Goal: Complete application form

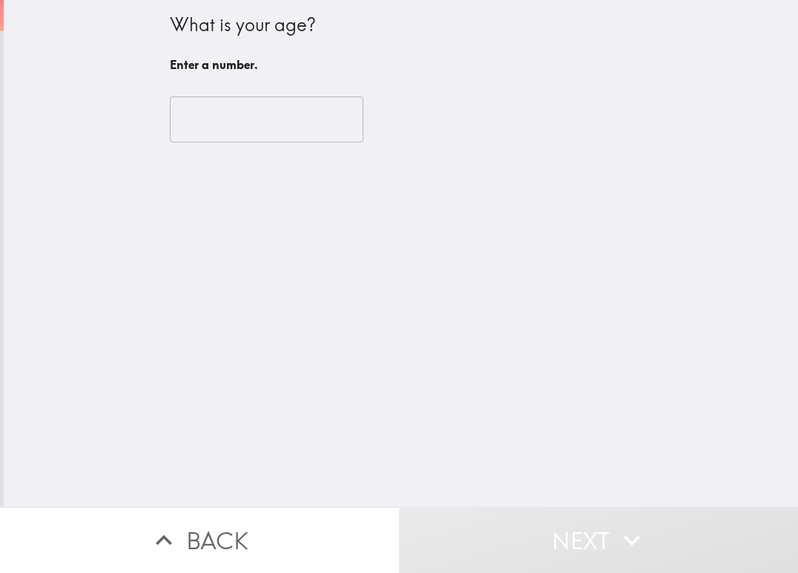
click at [282, 194] on div "What is your age? Enter a number. ​" at bounding box center [401, 253] width 795 height 507
click at [253, 125] on input "number" at bounding box center [267, 119] width 194 height 46
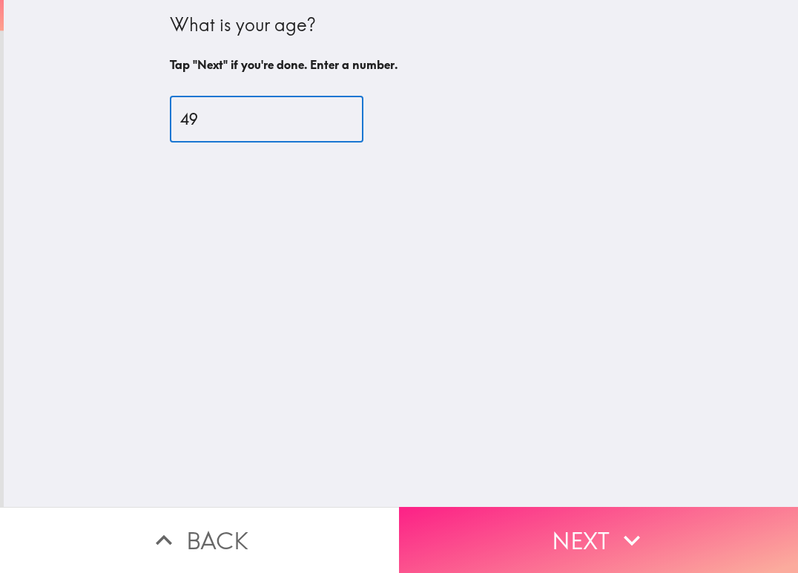
type input "49"
click at [493, 522] on button "Next" at bounding box center [598, 540] width 399 height 66
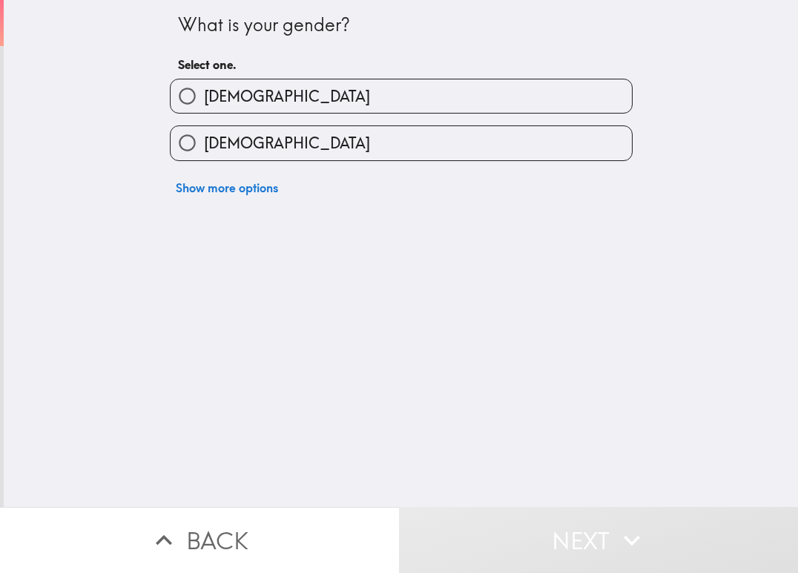
click at [314, 83] on label "[DEMOGRAPHIC_DATA]" at bounding box center [401, 95] width 461 height 33
click at [204, 83] on input "[DEMOGRAPHIC_DATA]" at bounding box center [187, 95] width 33 height 33
radio input "true"
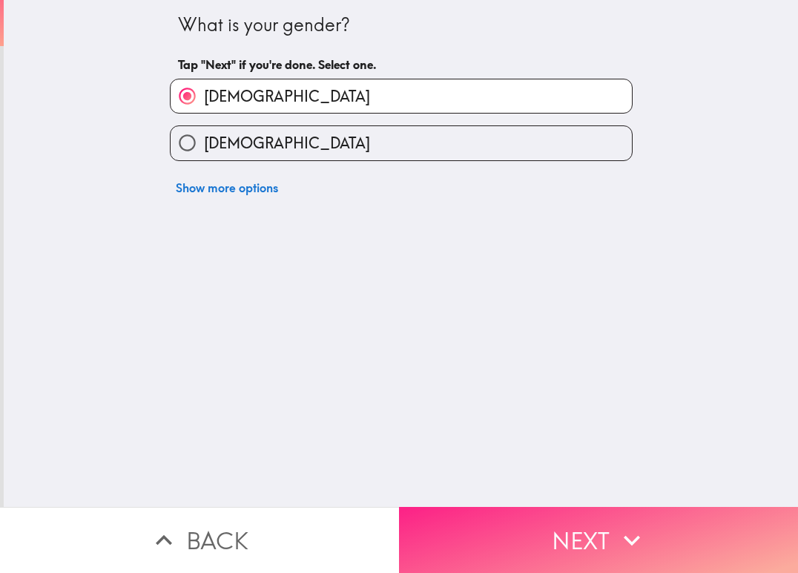
click at [490, 527] on button "Next" at bounding box center [598, 540] width 399 height 66
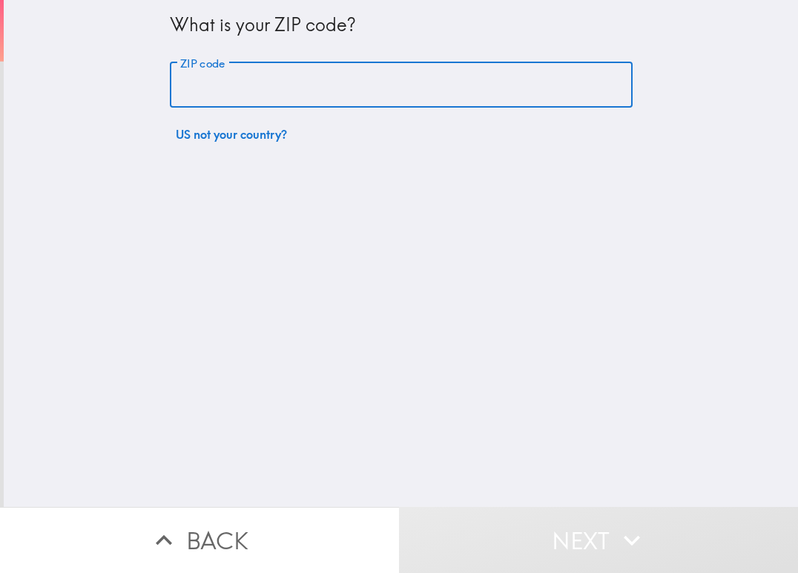
click at [335, 68] on input "ZIP code" at bounding box center [401, 85] width 463 height 46
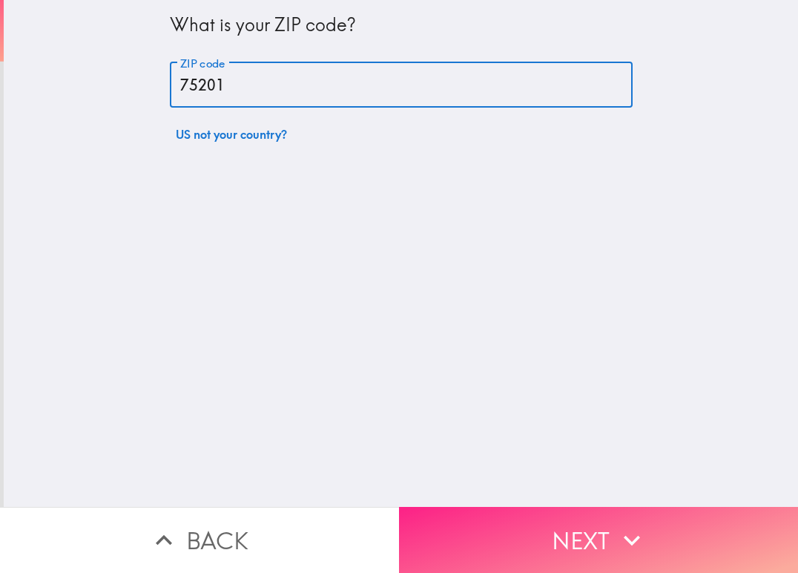
type input "75201"
click at [538, 526] on button "Next" at bounding box center [598, 540] width 399 height 66
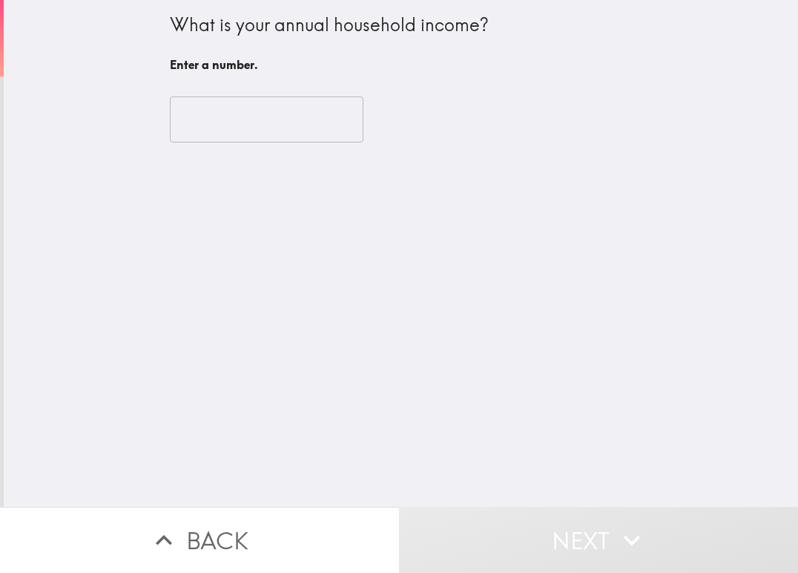
click at [221, 111] on input "number" at bounding box center [267, 119] width 194 height 46
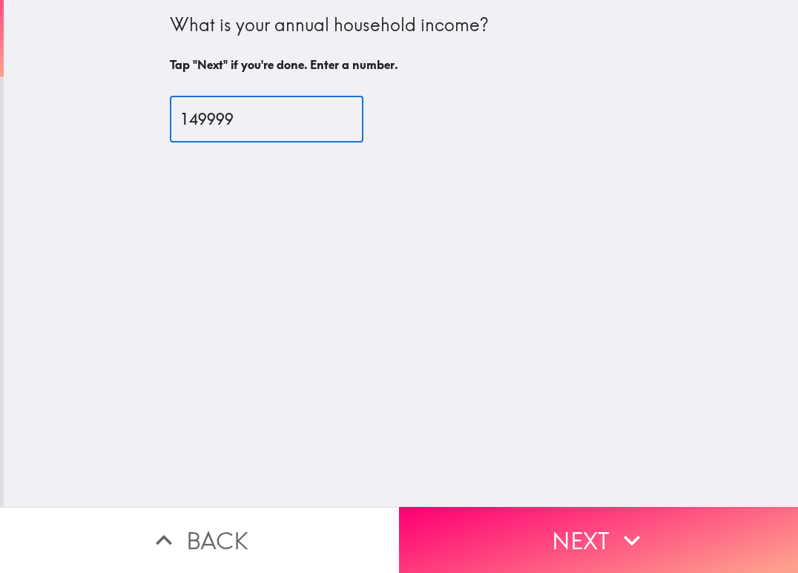
click at [195, 125] on input "149999" at bounding box center [267, 119] width 194 height 46
drag, startPoint x: 226, startPoint y: 119, endPoint x: 160, endPoint y: 125, distance: 66.3
click at [170, 125] on input "149999" at bounding box center [267, 119] width 194 height 46
type input "124999"
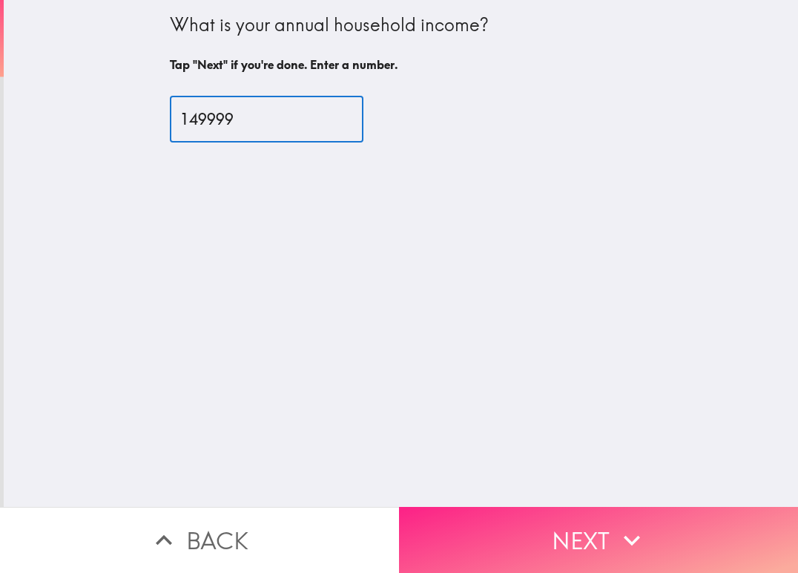
type input "149999"
click at [588, 532] on button "Next" at bounding box center [598, 540] width 399 height 66
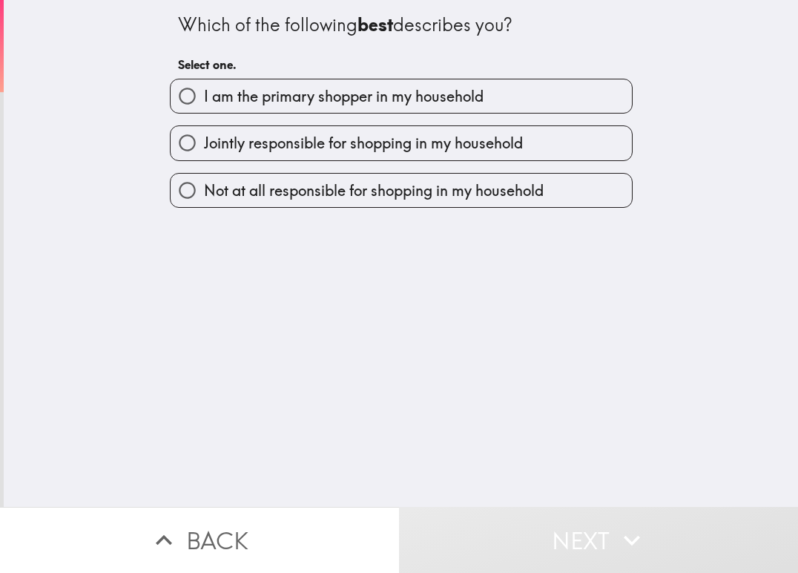
click at [249, 92] on span "I am the primary shopper in my household" at bounding box center [344, 96] width 280 height 21
click at [204, 92] on input "I am the primary shopper in my household" at bounding box center [187, 95] width 33 height 33
radio input "true"
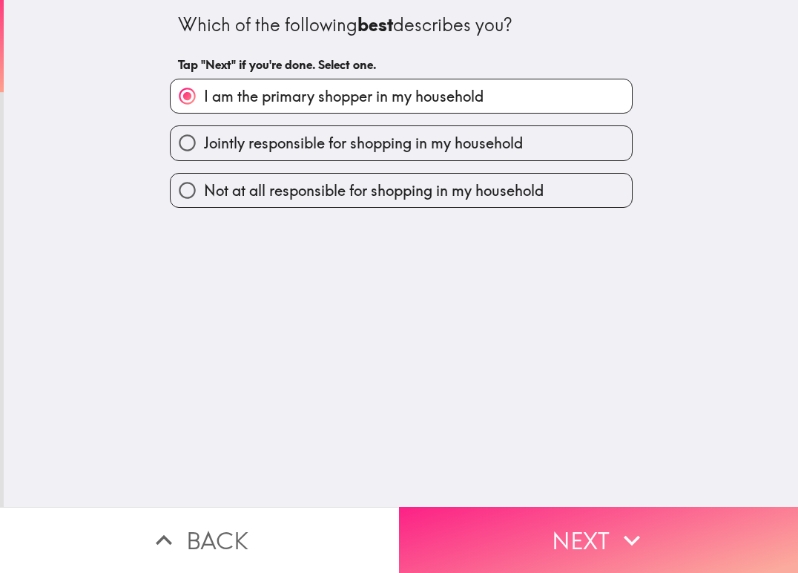
click at [527, 516] on button "Next" at bounding box center [598, 540] width 399 height 66
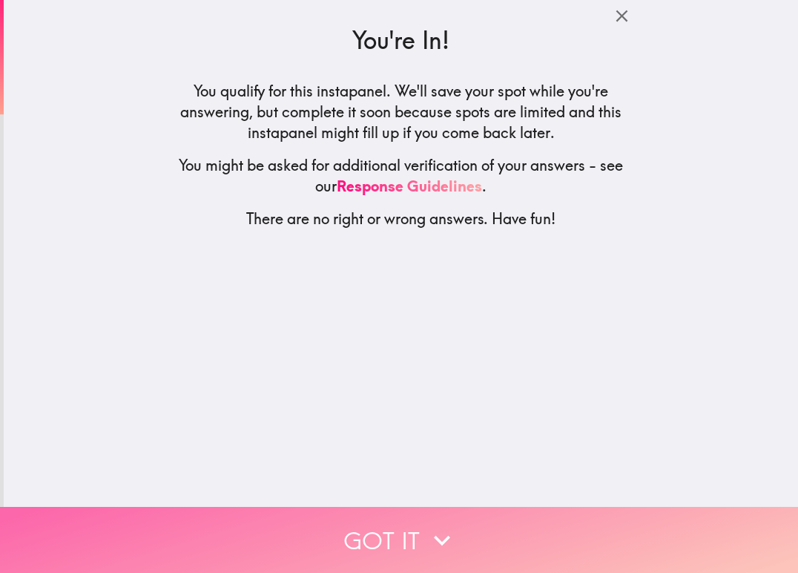
click at [363, 535] on button "Got it" at bounding box center [399, 540] width 798 height 66
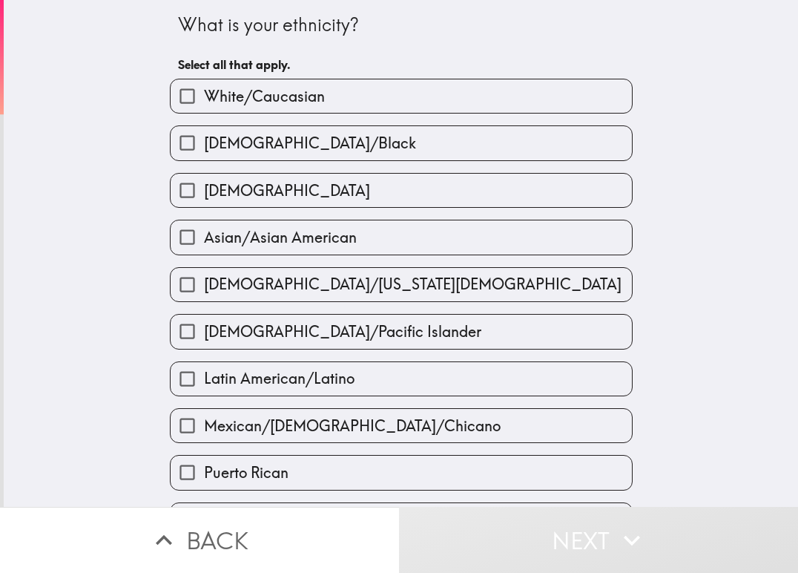
click at [355, 90] on label "White/Caucasian" at bounding box center [401, 95] width 461 height 33
click at [204, 90] on input "White/Caucasian" at bounding box center [187, 95] width 33 height 33
checkbox input "true"
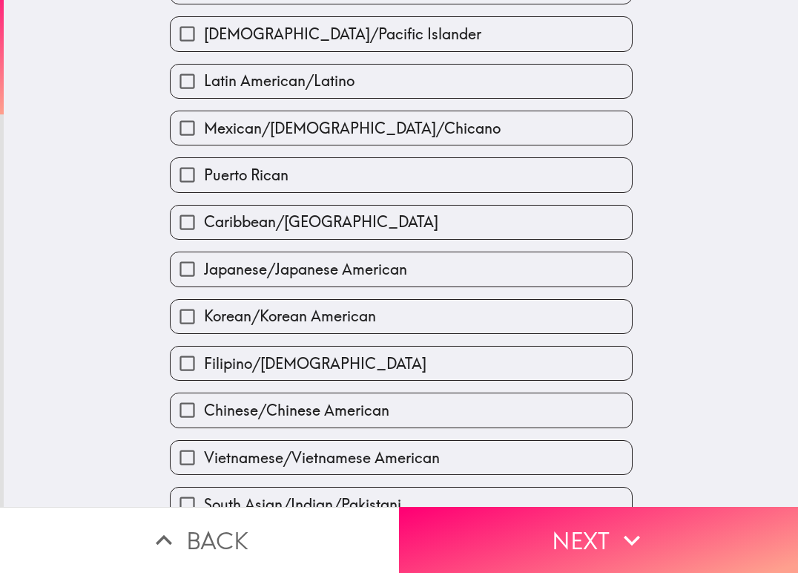
scroll to position [465, 0]
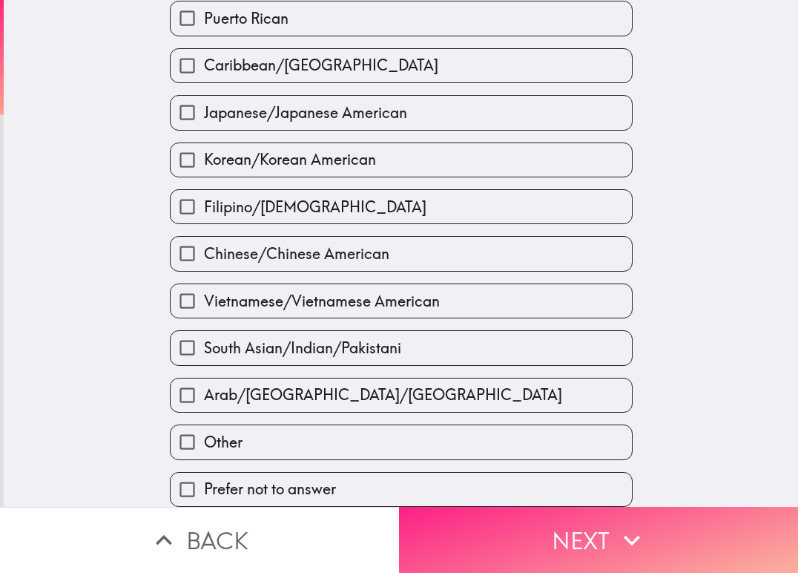
click at [500, 530] on button "Next" at bounding box center [598, 540] width 399 height 66
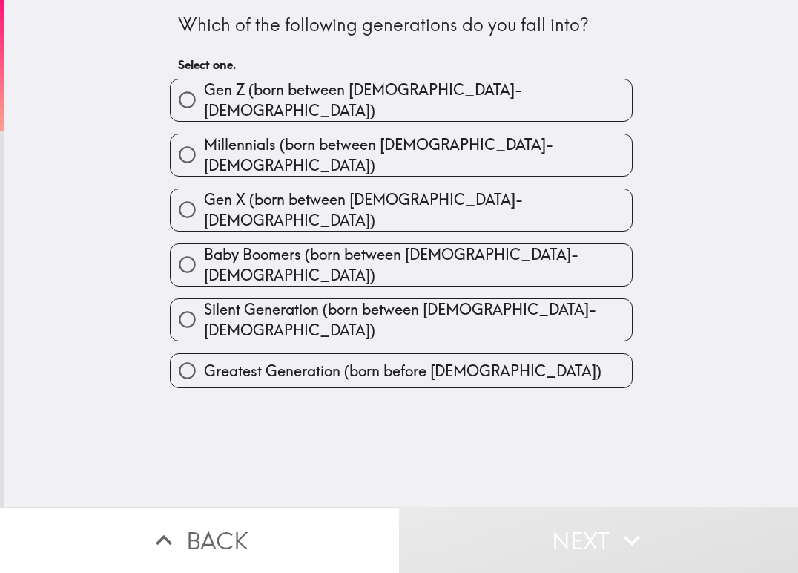
drag, startPoint x: 158, startPoint y: 9, endPoint x: 336, endPoint y: 208, distance: 267.4
click at [336, 208] on div "Which of the following generations do you fall into? Select one. [PERSON_NAME] …" at bounding box center [401, 194] width 475 height 388
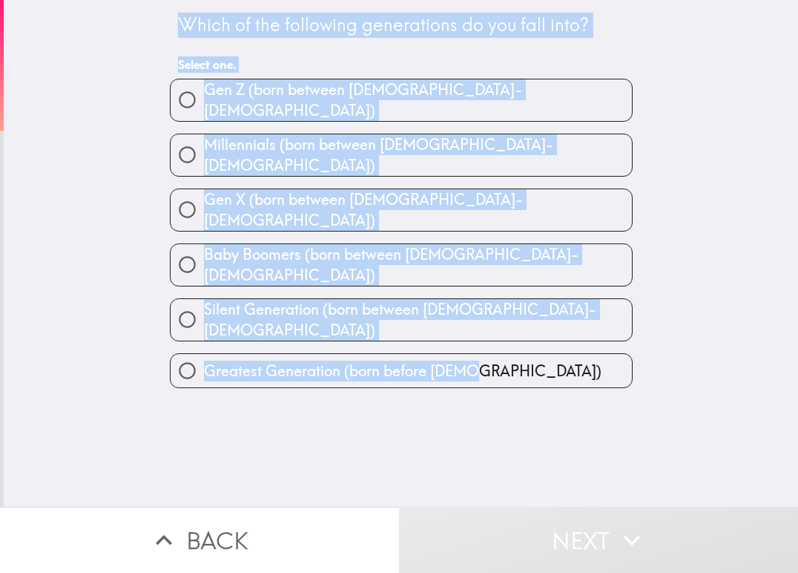
drag, startPoint x: 178, startPoint y: 47, endPoint x: 436, endPoint y: 343, distance: 392.8
click at [428, 351] on div "Which of the following generations do you fall into? Select one. [PERSON_NAME] …" at bounding box center [401, 253] width 795 height 507
click at [681, 57] on div "Which of the following generations do you fall into? Select one. [PERSON_NAME] …" at bounding box center [401, 253] width 795 height 507
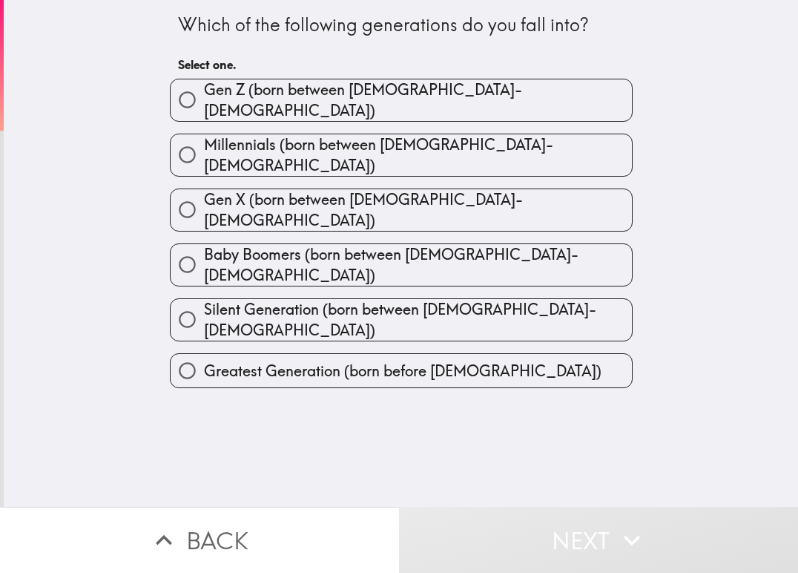
click at [282, 189] on label "Gen X (born between [DEMOGRAPHIC_DATA]-[DEMOGRAPHIC_DATA])" at bounding box center [401, 210] width 461 height 42
click at [204, 193] on input "Gen X (born between [DEMOGRAPHIC_DATA]-[DEMOGRAPHIC_DATA])" at bounding box center [187, 209] width 33 height 33
radio input "true"
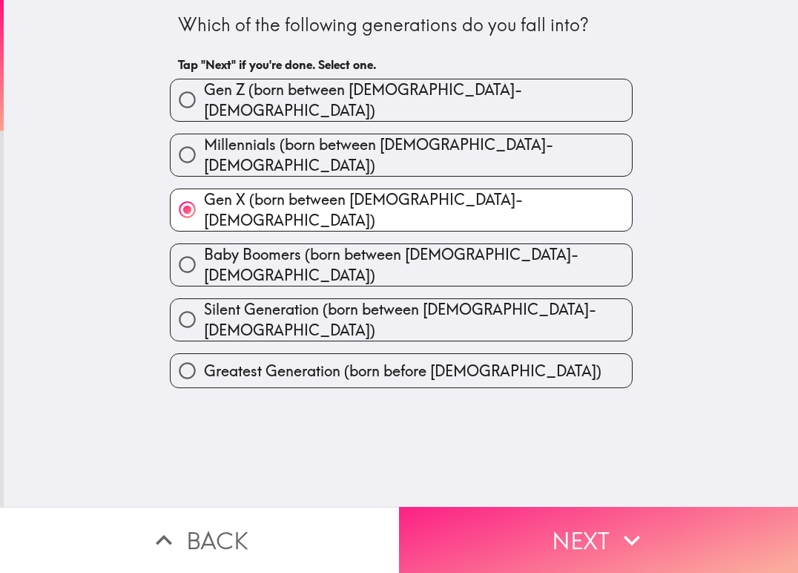
click at [496, 507] on button "Next" at bounding box center [598, 540] width 399 height 66
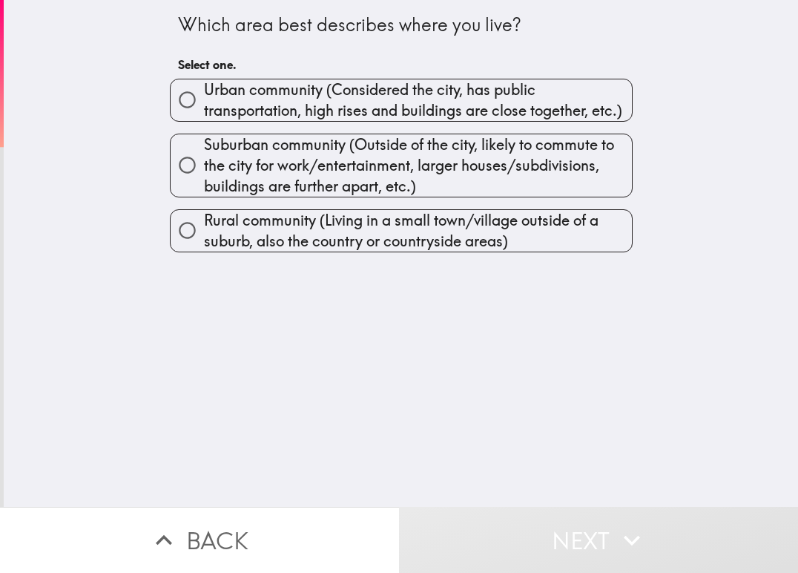
click at [292, 107] on span "Urban community (Considered the city, has public transportation, high rises and…" at bounding box center [418, 100] width 428 height 42
click at [204, 107] on input "Urban community (Considered the city, has public transportation, high rises and…" at bounding box center [187, 99] width 33 height 33
radio input "true"
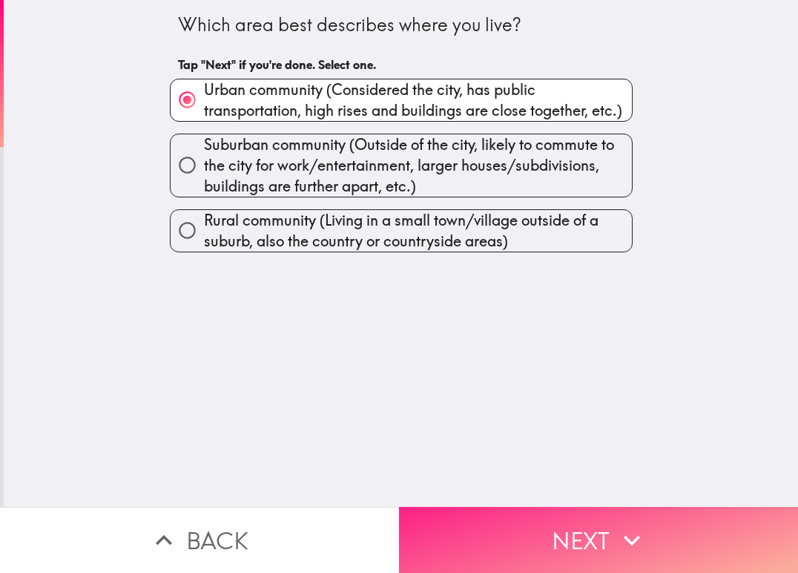
click at [582, 515] on button "Next" at bounding box center [598, 540] width 399 height 66
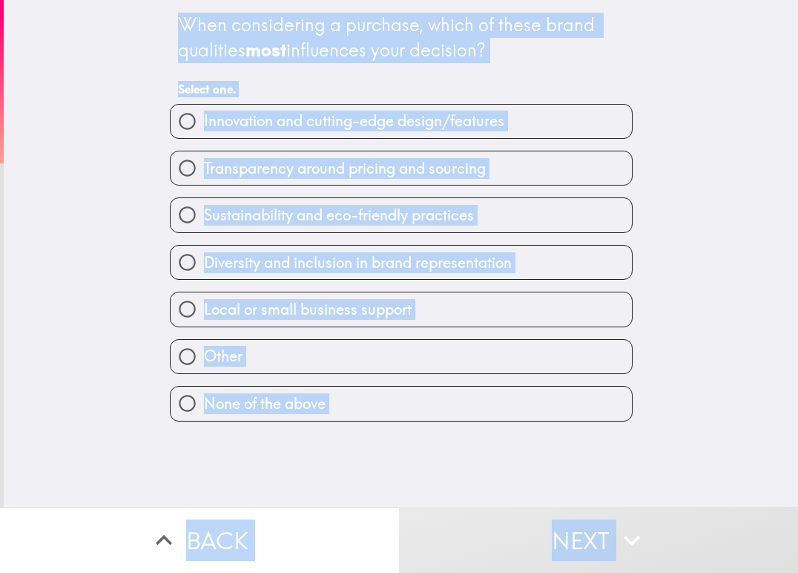
click at [583, 92] on div "Innovation and cutting-edge design/features" at bounding box center [395, 115] width 475 height 47
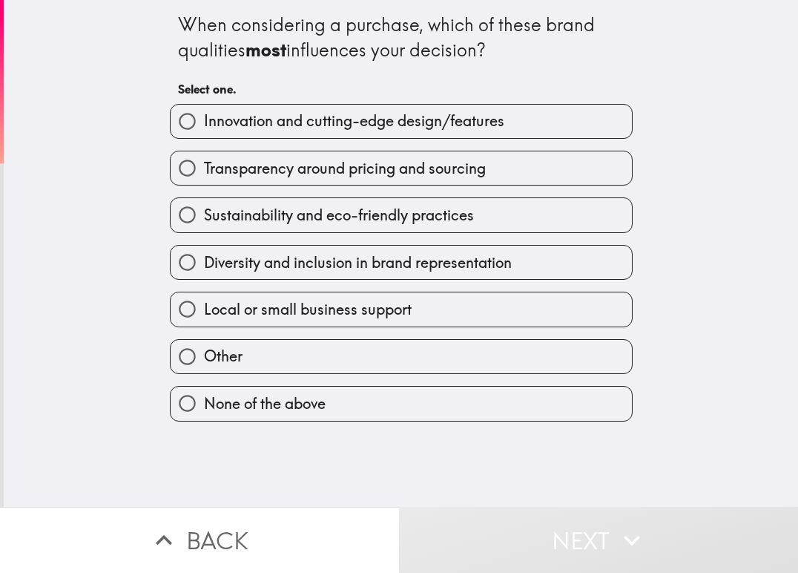
click at [263, 216] on span "Sustainability and eco-friendly practices" at bounding box center [339, 215] width 270 height 21
click at [204, 216] on input "Sustainability and eco-friendly practices" at bounding box center [187, 214] width 33 height 33
radio input "true"
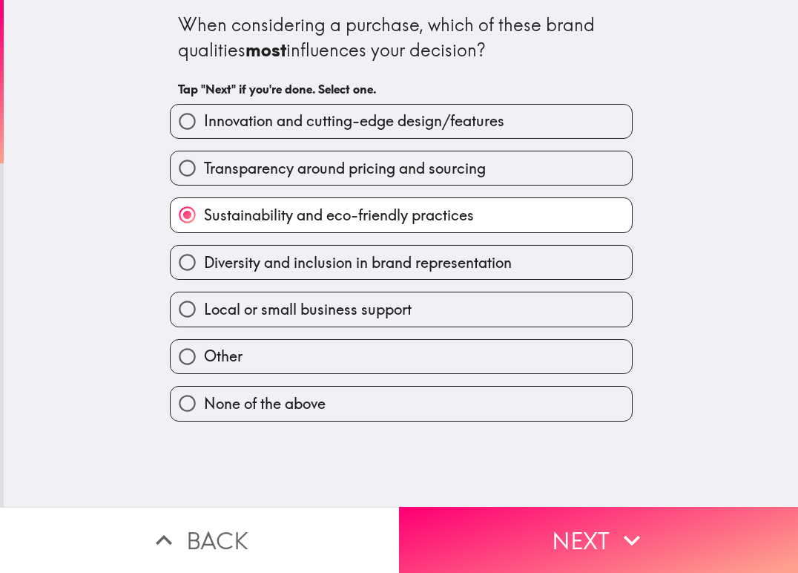
click at [260, 125] on span "Innovation and cutting-edge design/features" at bounding box center [354, 121] width 300 height 21
click at [204, 125] on input "Innovation and cutting-edge design/features" at bounding box center [187, 121] width 33 height 33
radio input "true"
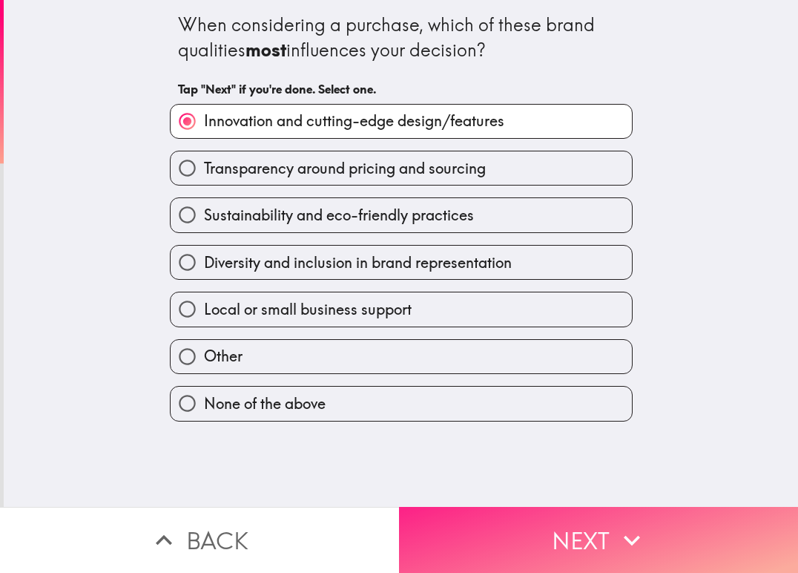
click at [497, 514] on button "Next" at bounding box center [598, 540] width 399 height 66
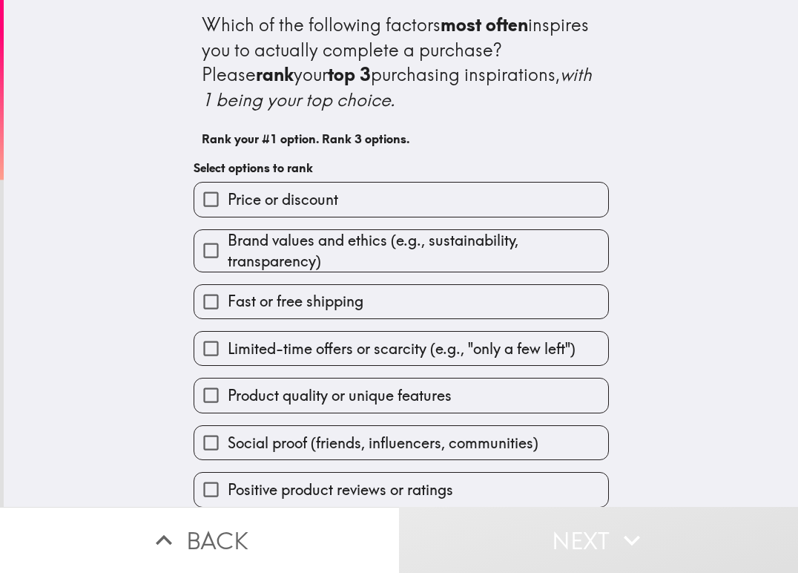
scroll to position [12, 0]
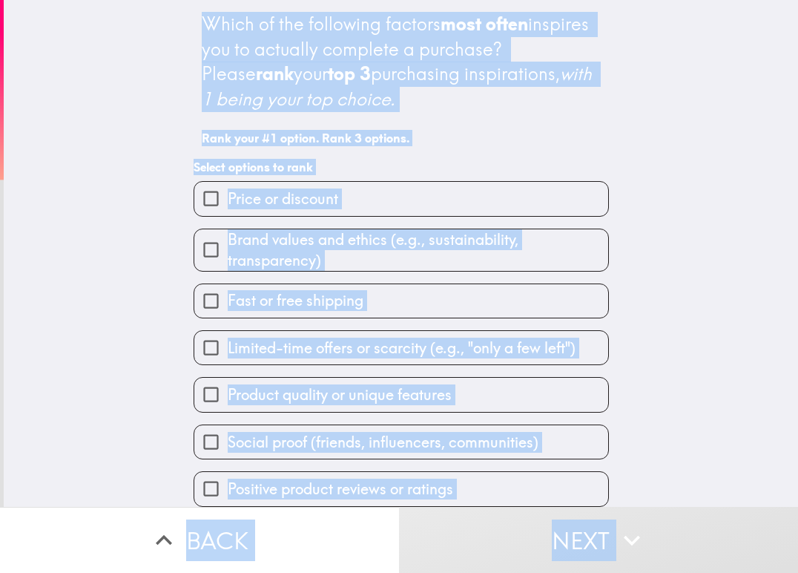
click at [143, 88] on div "Which of the following factors most often inspires you to actually complete a p…" at bounding box center [401, 252] width 795 height 507
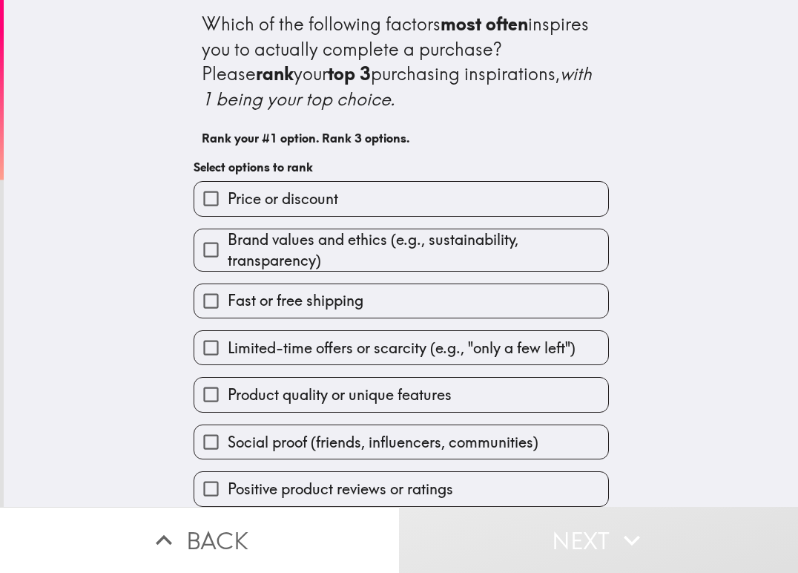
click at [282, 388] on span "Product quality or unique features" at bounding box center [340, 394] width 224 height 21
click at [228, 388] on input "Product quality or unique features" at bounding box center [210, 394] width 33 height 33
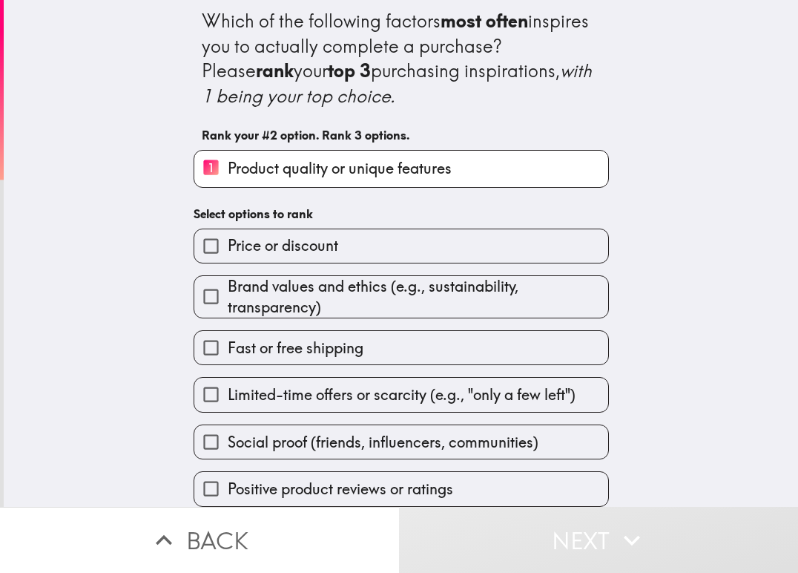
scroll to position [15, 0]
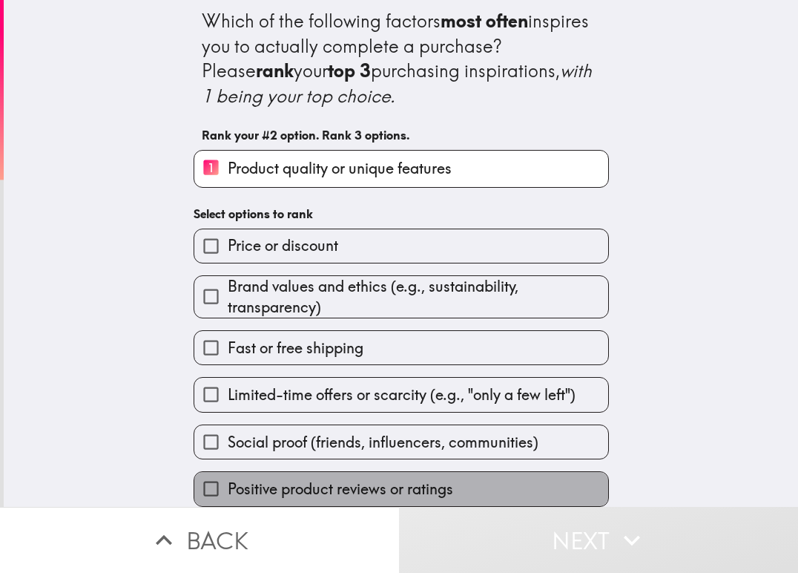
click at [463, 473] on label "Positive product reviews or ratings" at bounding box center [401, 488] width 414 height 33
click at [228, 473] on input "Positive product reviews or ratings" at bounding box center [210, 488] width 33 height 33
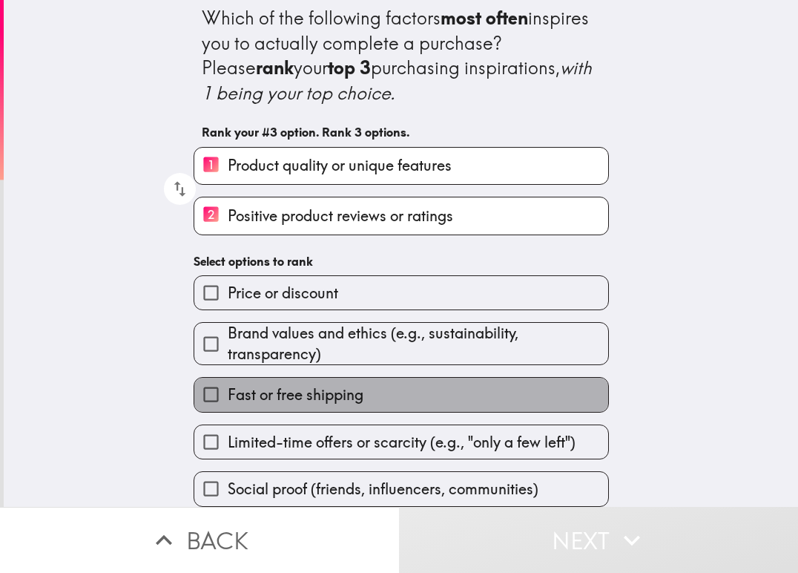
click at [274, 384] on span "Fast or free shipping" at bounding box center [296, 394] width 136 height 21
click at [228, 378] on input "Fast or free shipping" at bounding box center [210, 394] width 33 height 33
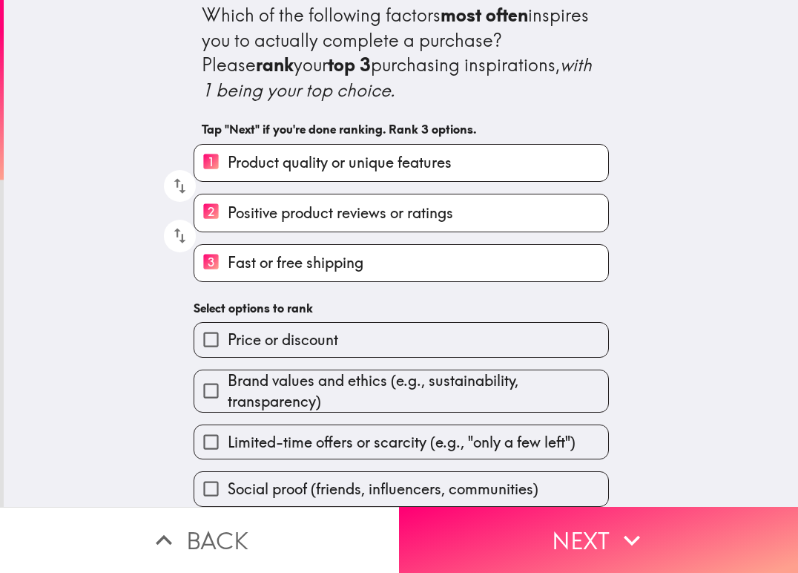
scroll to position [21, 0]
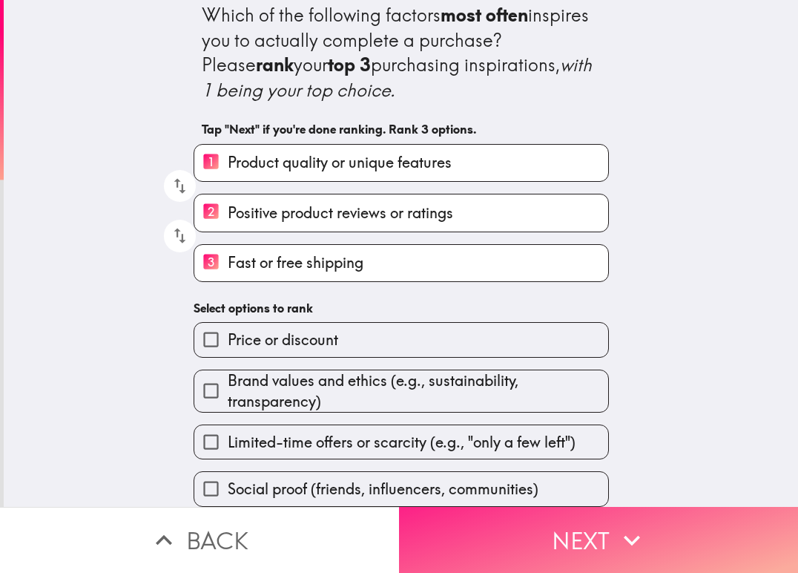
click at [493, 507] on button "Next" at bounding box center [598, 540] width 399 height 66
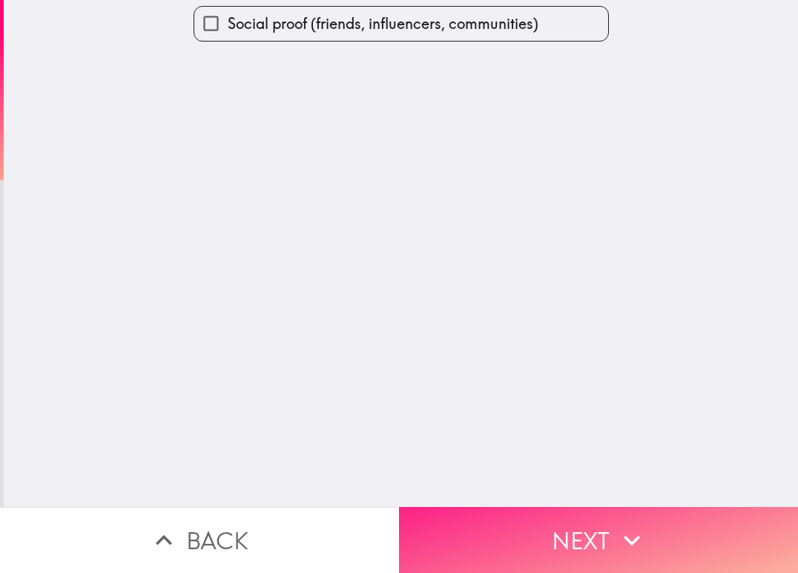
scroll to position [0, 0]
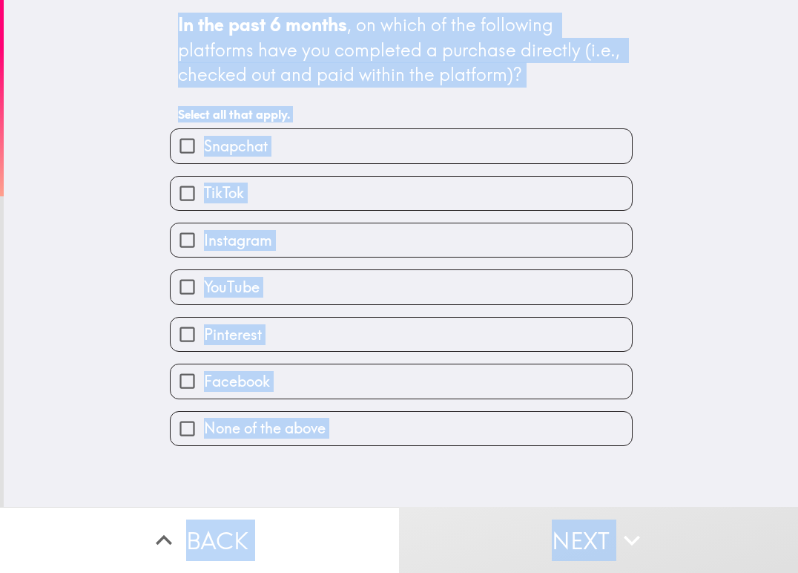
click at [570, 101] on div "In the past 6 months , on which of the following platforms have you completed a…" at bounding box center [401, 70] width 447 height 116
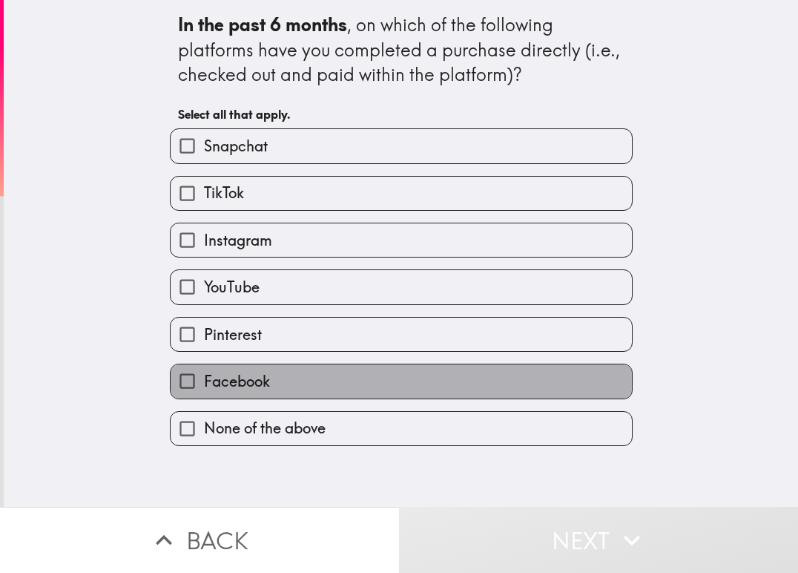
click at [270, 371] on label "Facebook" at bounding box center [401, 380] width 461 height 33
click at [204, 371] on input "Facebook" at bounding box center [187, 380] width 33 height 33
checkbox input "true"
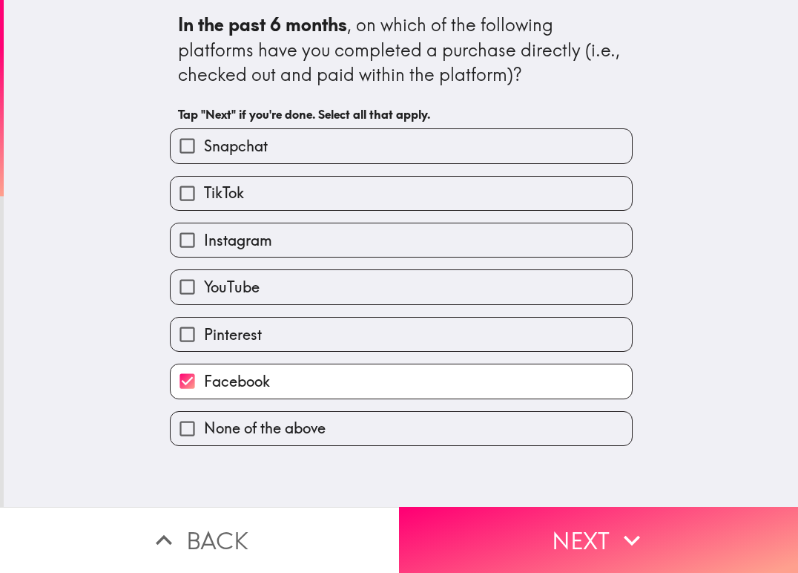
click at [255, 246] on span "Instagram" at bounding box center [238, 240] width 68 height 21
click at [204, 246] on input "Instagram" at bounding box center [187, 239] width 33 height 33
checkbox input "true"
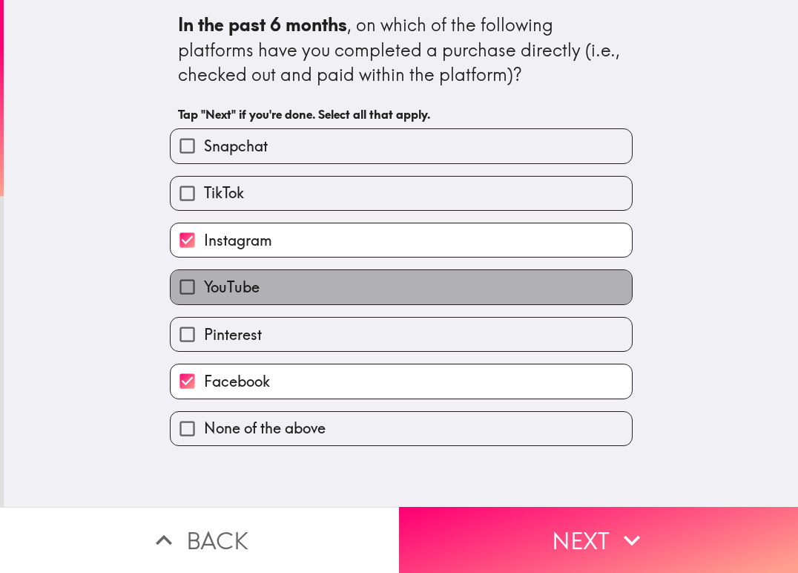
click at [255, 295] on label "YouTube" at bounding box center [401, 286] width 461 height 33
click at [204, 295] on input "YouTube" at bounding box center [187, 286] width 33 height 33
checkbox input "true"
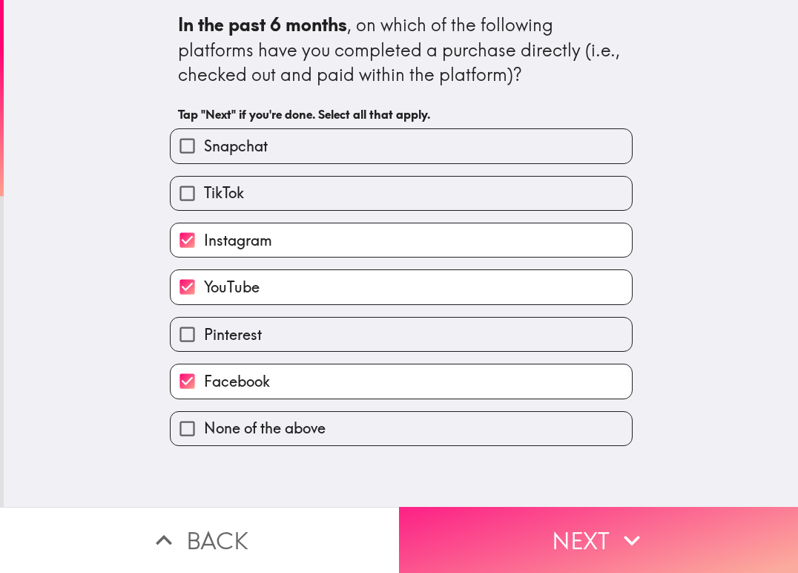
click at [592, 530] on button "Next" at bounding box center [598, 540] width 399 height 66
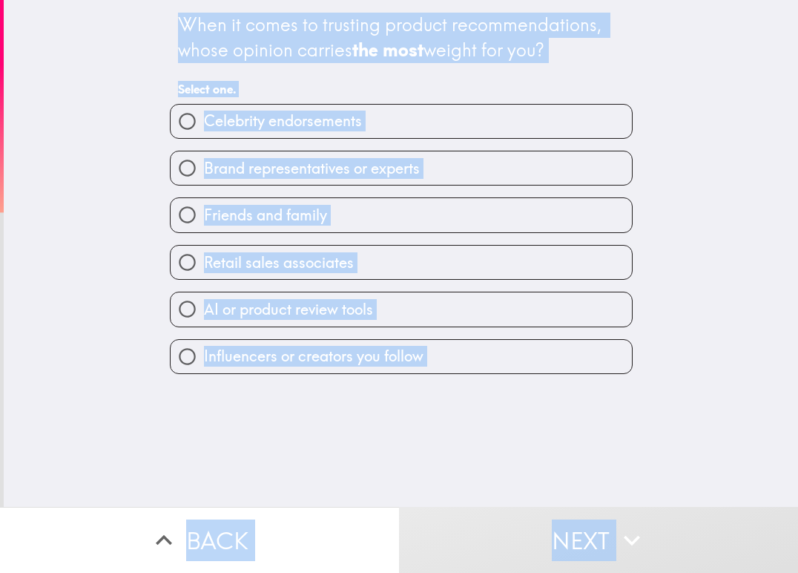
click at [134, 61] on div "When it comes to trusting product recommendations, whose opinion carries the mo…" at bounding box center [401, 253] width 795 height 507
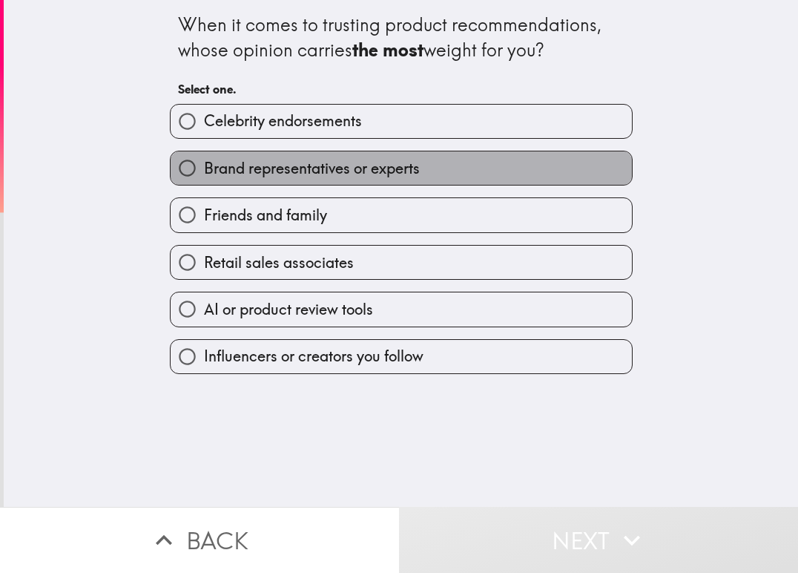
click at [249, 172] on span "Brand representatives or experts" at bounding box center [312, 168] width 216 height 21
click at [204, 172] on input "Brand representatives or experts" at bounding box center [187, 167] width 33 height 33
radio input "true"
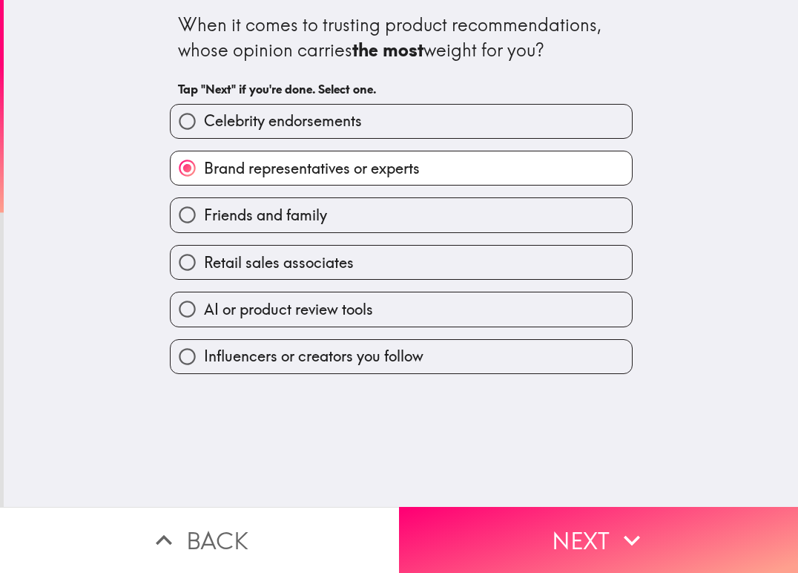
click at [236, 224] on span "Friends and family" at bounding box center [265, 215] width 123 height 21
click at [204, 224] on input "Friends and family" at bounding box center [187, 214] width 33 height 33
radio input "true"
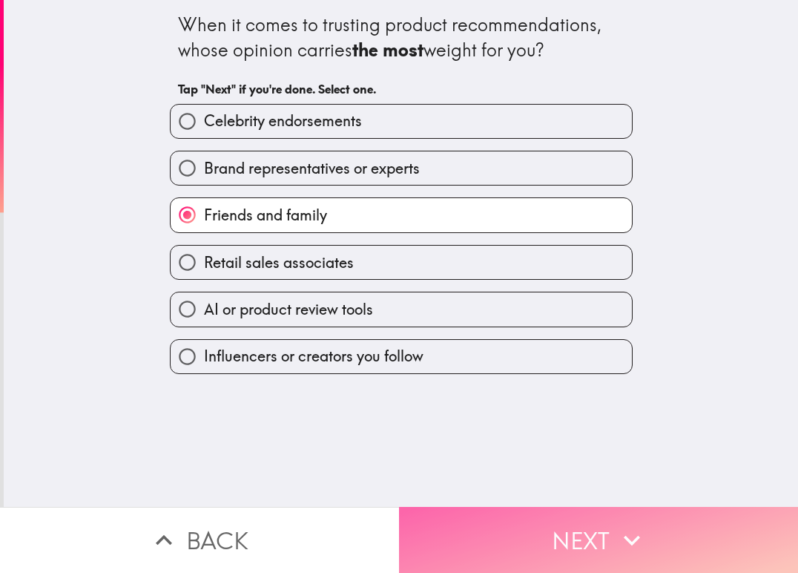
click at [528, 510] on button "Next" at bounding box center [598, 540] width 399 height 66
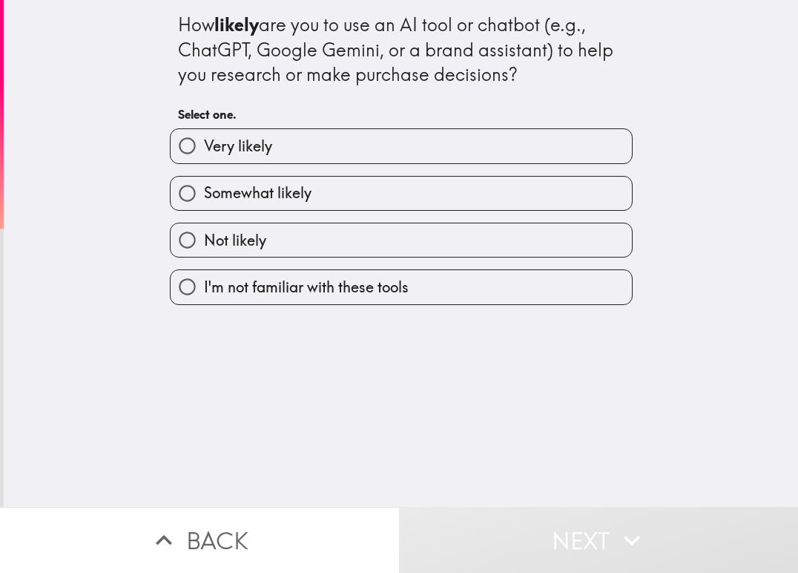
drag, startPoint x: 169, startPoint y: 15, endPoint x: 298, endPoint y: 186, distance: 214.6
click at [288, 191] on div "How likely are you to use an AI tool or chatbot (e.g., ChatGPT, Google Gemini, …" at bounding box center [401, 152] width 475 height 305
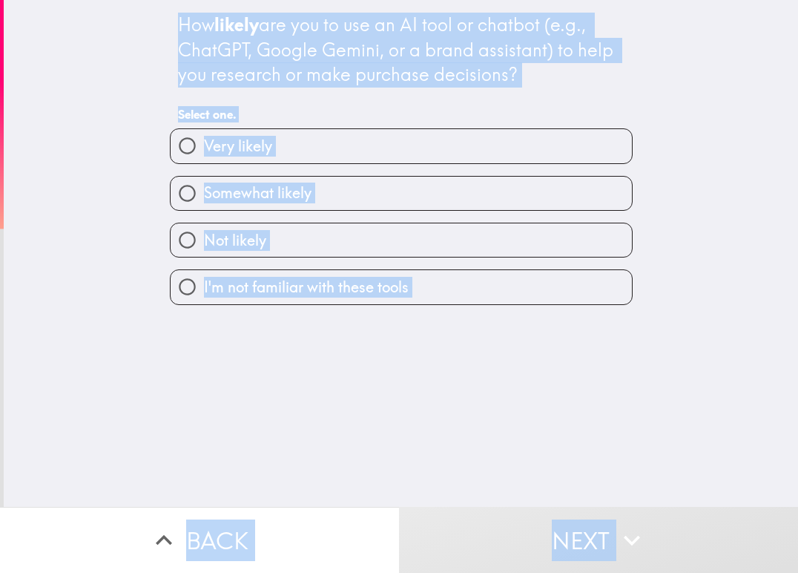
click at [657, 47] on div "How likely are you to use an AI tool or chatbot (e.g., ChatGPT, Google Gemini, …" at bounding box center [401, 253] width 795 height 507
click at [642, 81] on div "How likely are you to use an AI tool or chatbot (e.g., ChatGPT, Google Gemini, …" at bounding box center [401, 253] width 795 height 507
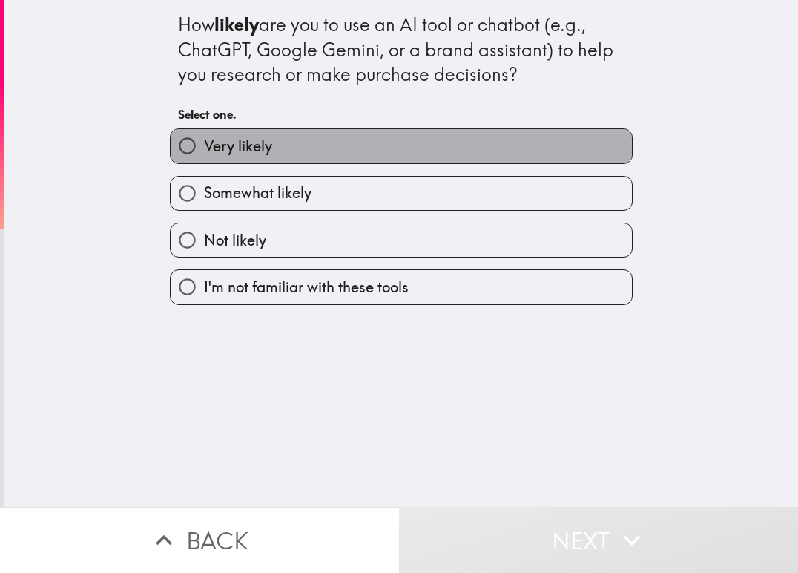
click at [297, 149] on label "Very likely" at bounding box center [401, 145] width 461 height 33
click at [204, 149] on input "Very likely" at bounding box center [187, 145] width 33 height 33
radio input "true"
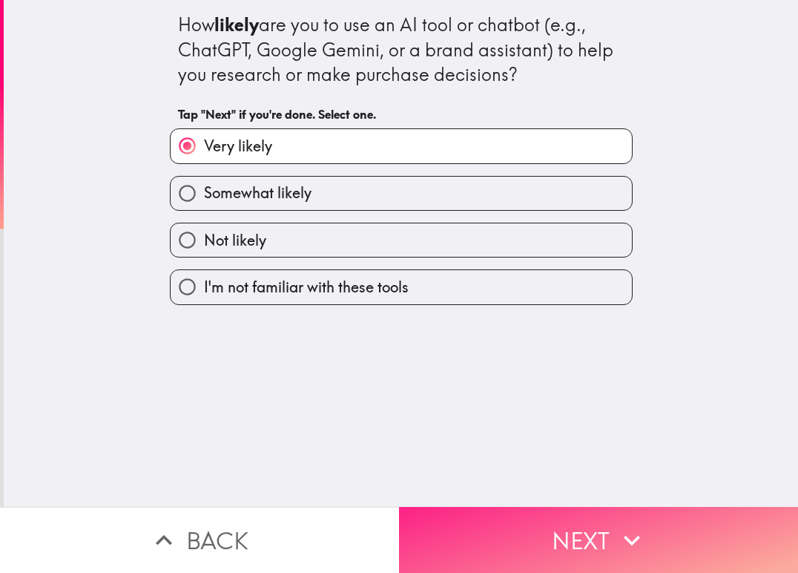
click at [542, 515] on button "Next" at bounding box center [598, 540] width 399 height 66
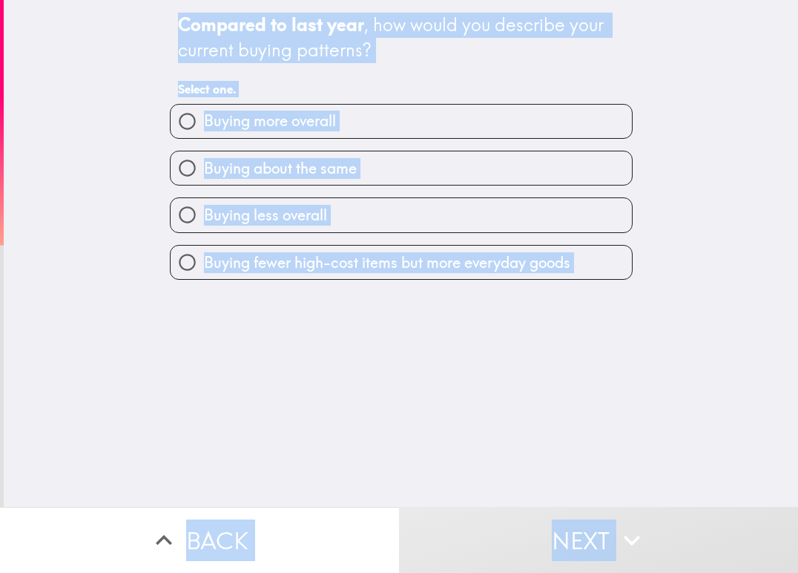
click at [531, 60] on div "Compared to last year , how would you describe your current buying patterns?" at bounding box center [401, 38] width 447 height 50
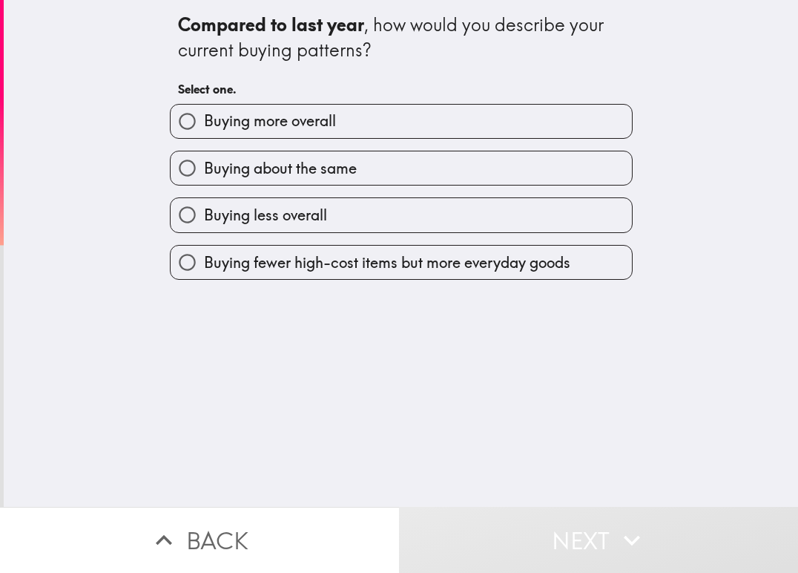
click at [296, 179] on label "Buying about the same" at bounding box center [401, 167] width 461 height 33
click at [204, 179] on input "Buying about the same" at bounding box center [187, 167] width 33 height 33
radio input "true"
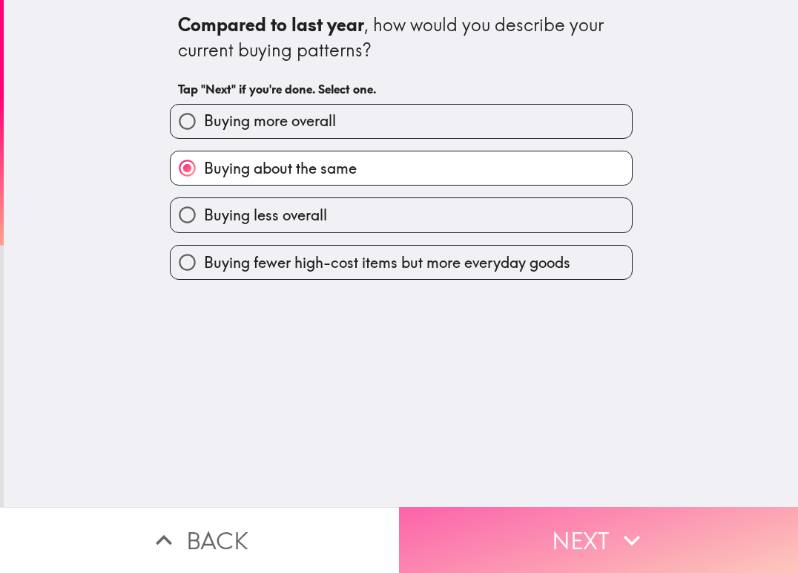
click at [530, 522] on button "Next" at bounding box center [598, 540] width 399 height 66
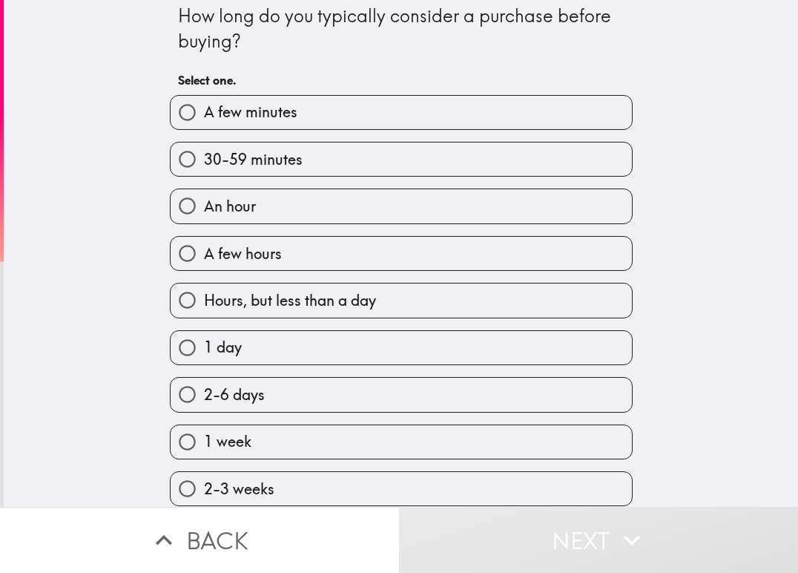
scroll to position [5, 0]
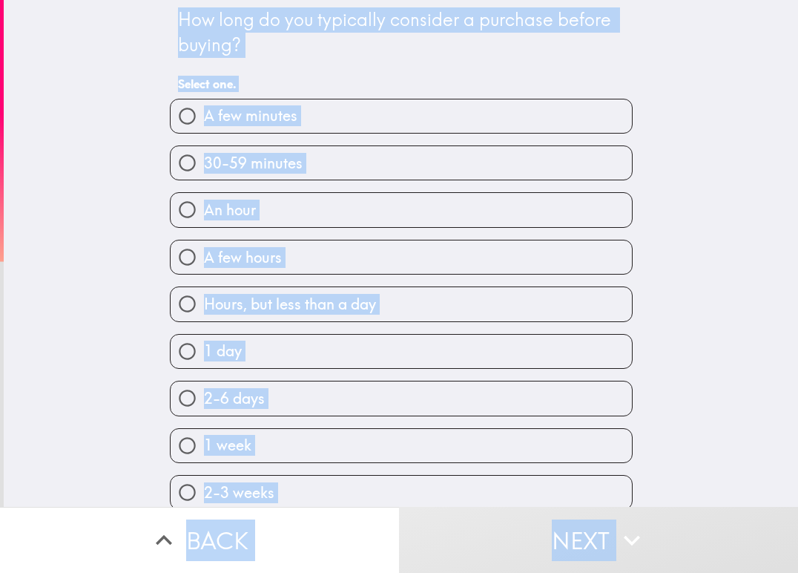
click at [508, 65] on div "How long do you typically consider a purchase before buying? Select one." at bounding box center [401, 53] width 447 height 92
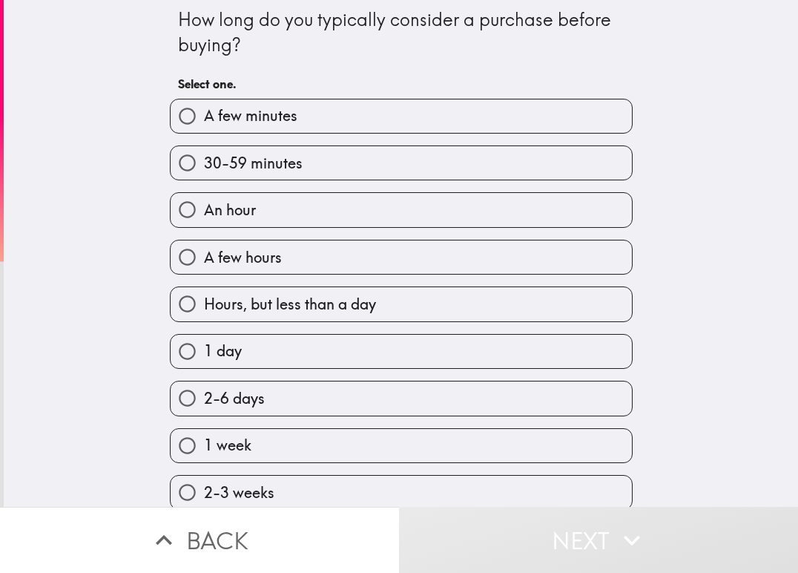
click at [218, 165] on span "30-59 minutes" at bounding box center [253, 163] width 99 height 21
click at [204, 165] on input "30-59 minutes" at bounding box center [187, 162] width 33 height 33
radio input "true"
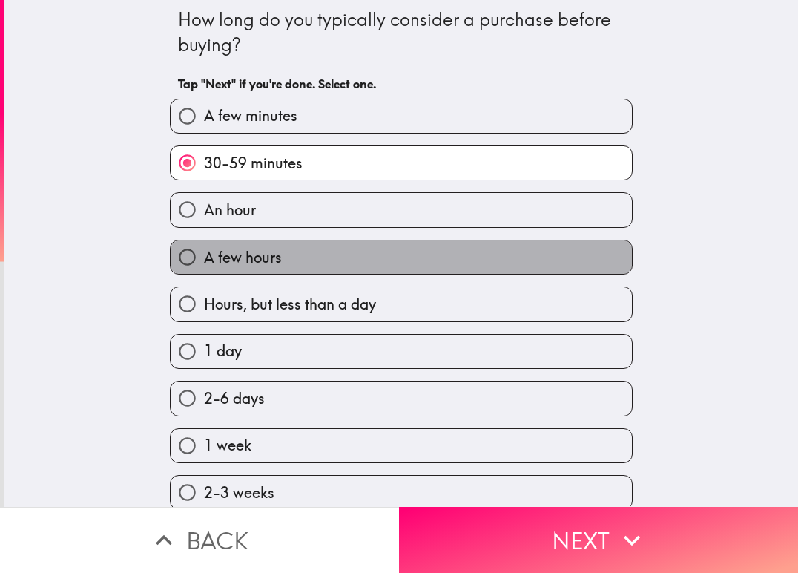
click at [233, 246] on label "A few hours" at bounding box center [401, 256] width 461 height 33
click at [204, 246] on input "A few hours" at bounding box center [187, 256] width 33 height 33
radio input "true"
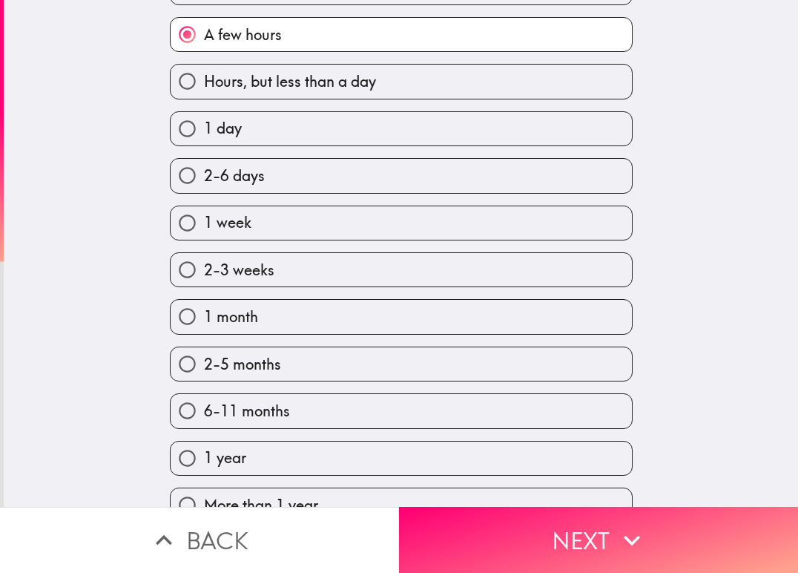
scroll to position [302, 0]
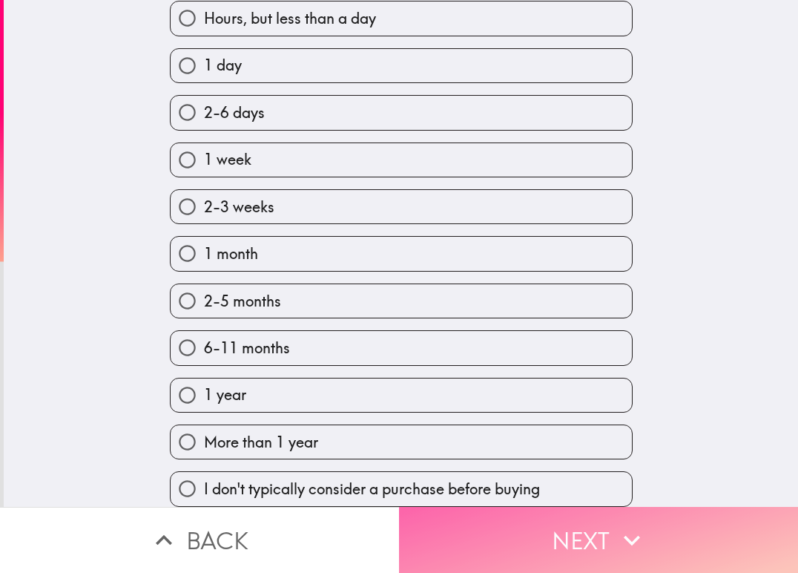
drag, startPoint x: 527, startPoint y: 514, endPoint x: 532, endPoint y: 499, distance: 15.7
click at [527, 514] on button "Next" at bounding box center [598, 540] width 399 height 66
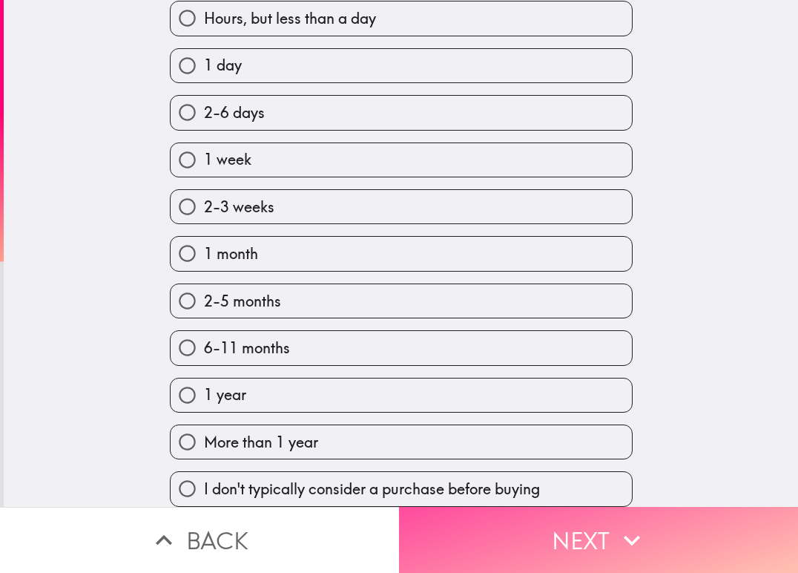
scroll to position [128, 0]
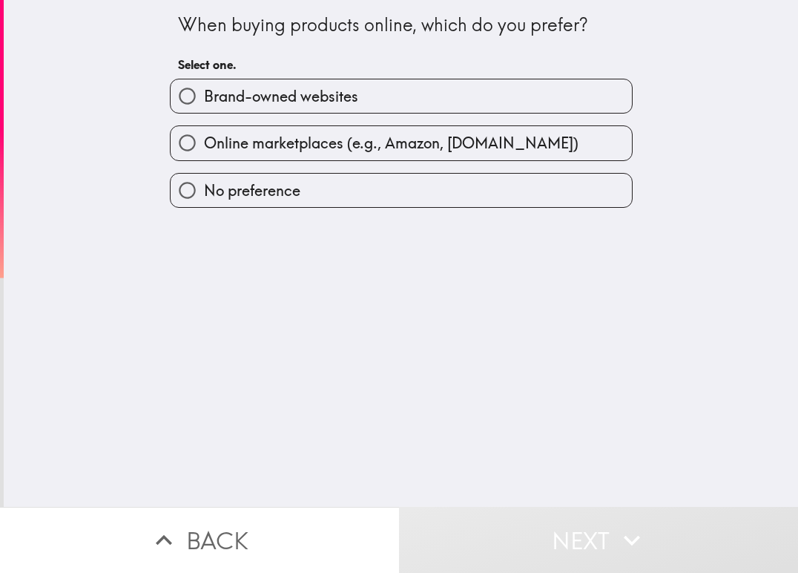
drag, startPoint x: 199, startPoint y: 35, endPoint x: 453, endPoint y: 114, distance: 265.9
click at [320, 171] on div "When buying products online, which do you prefer? Select one. Brand-owned websi…" at bounding box center [401, 104] width 475 height 208
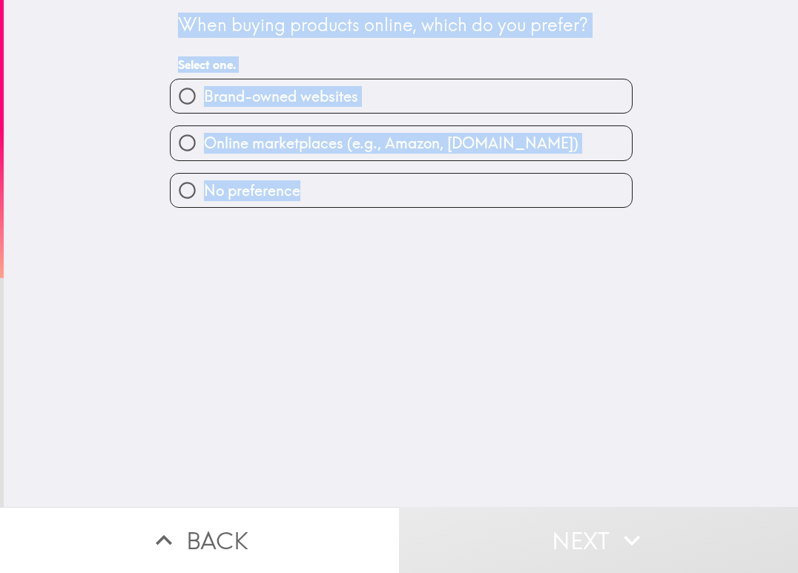
drag, startPoint x: 207, startPoint y: 74, endPoint x: 327, endPoint y: 211, distance: 181.9
click at [327, 212] on div "When buying products online, which do you prefer? Select one. Brand-owned websi…" at bounding box center [401, 253] width 795 height 507
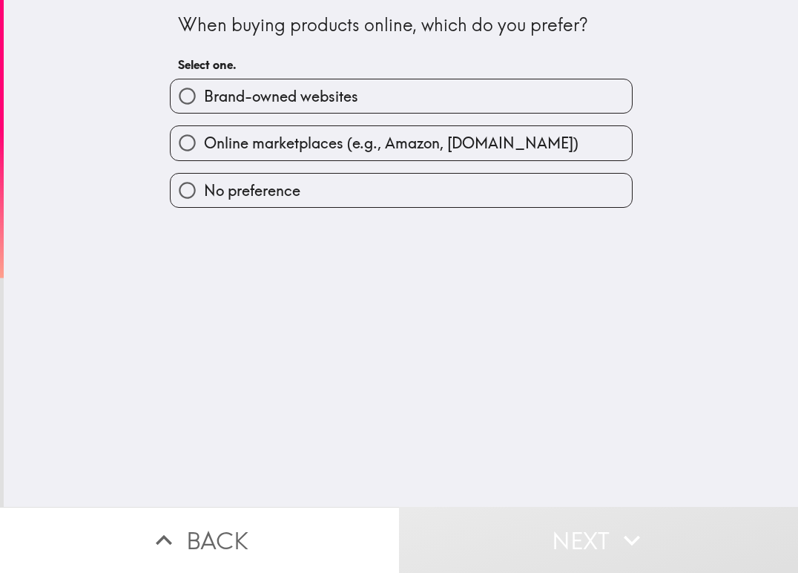
click at [292, 275] on div "When buying products online, which do you prefer? Select one. Brand-owned websi…" at bounding box center [401, 253] width 795 height 507
click at [292, 148] on span "Online marketplaces (e.g., Amazon, [DOMAIN_NAME])" at bounding box center [391, 143] width 375 height 21
click at [204, 148] on input "Online marketplaces (e.g., Amazon, [DOMAIN_NAME])" at bounding box center [187, 142] width 33 height 33
radio input "true"
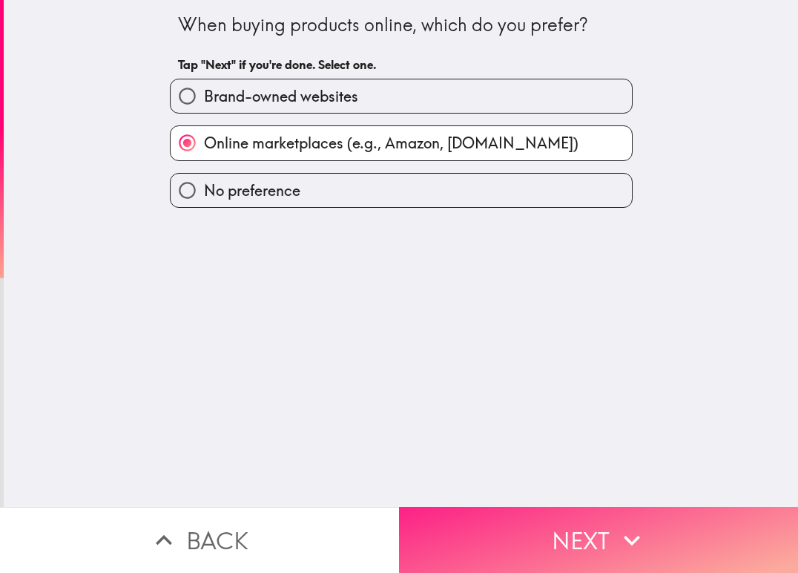
click at [542, 533] on button "Next" at bounding box center [598, 540] width 399 height 66
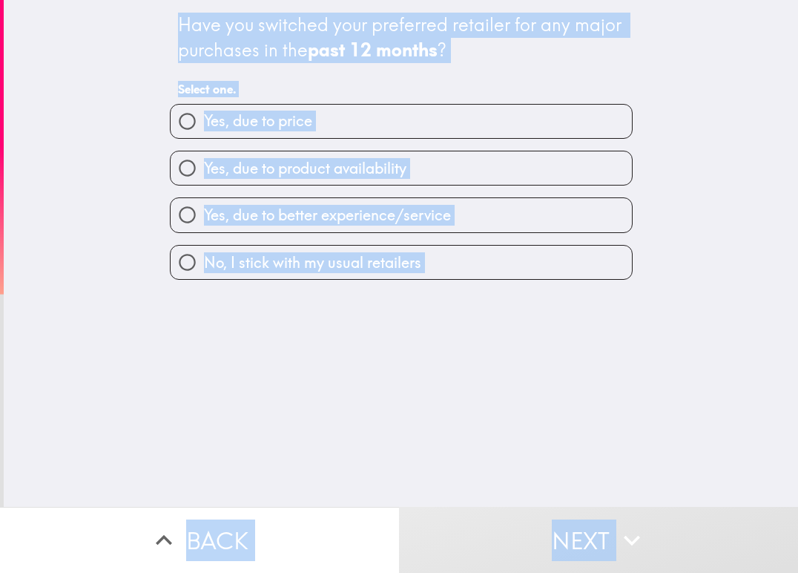
click at [602, 68] on div "Have you switched your preferred retailer for any major purchases in the past 1…" at bounding box center [401, 58] width 447 height 92
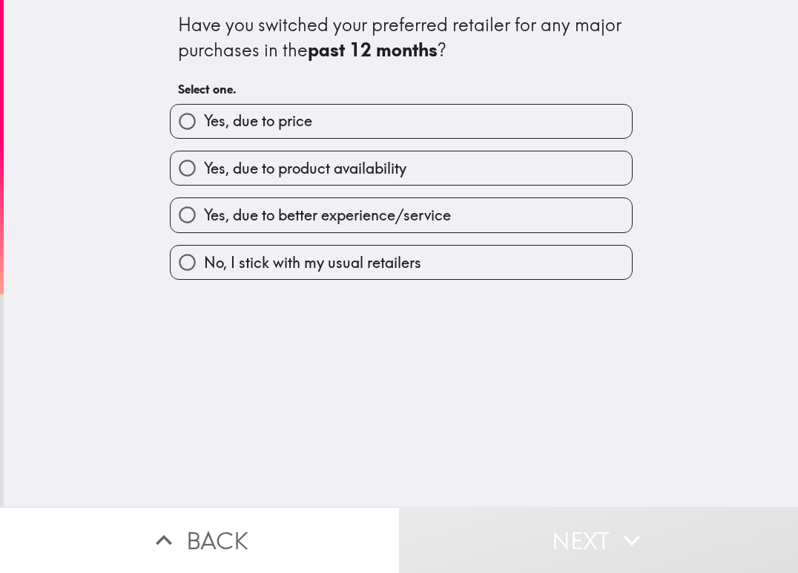
click at [239, 260] on span "No, I stick with my usual retailers" at bounding box center [312, 262] width 217 height 21
click at [204, 260] on input "No, I stick with my usual retailers" at bounding box center [187, 262] width 33 height 33
radio input "true"
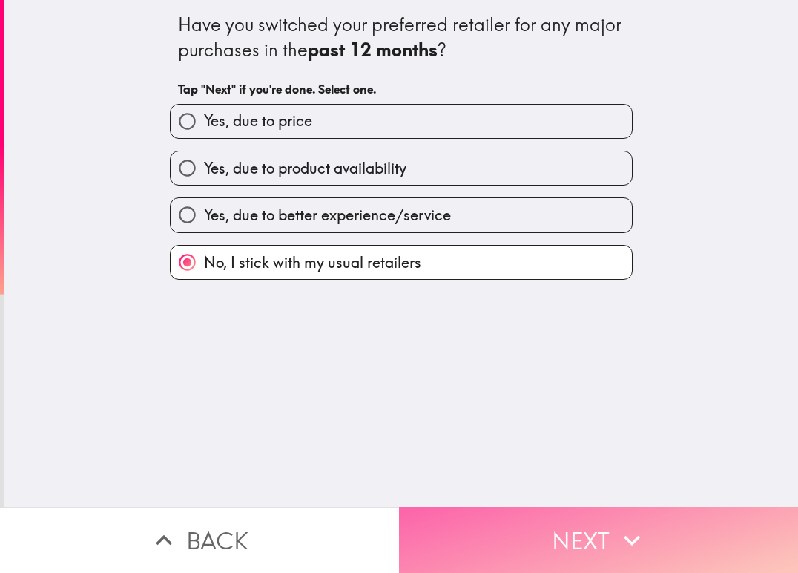
click at [496, 513] on button "Next" at bounding box center [598, 540] width 399 height 66
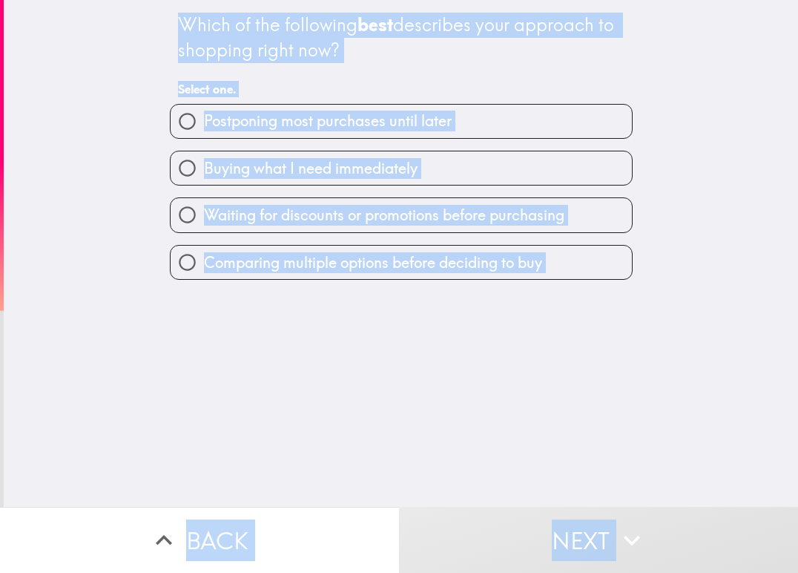
click at [76, 157] on div "Which of the following best describes your approach to shopping right now? Sele…" at bounding box center [401, 253] width 795 height 507
click at [343, 87] on h6 "Select one." at bounding box center [401, 89] width 447 height 16
click at [463, 51] on div "Which of the following best describes your approach to shopping right now?" at bounding box center [401, 38] width 447 height 50
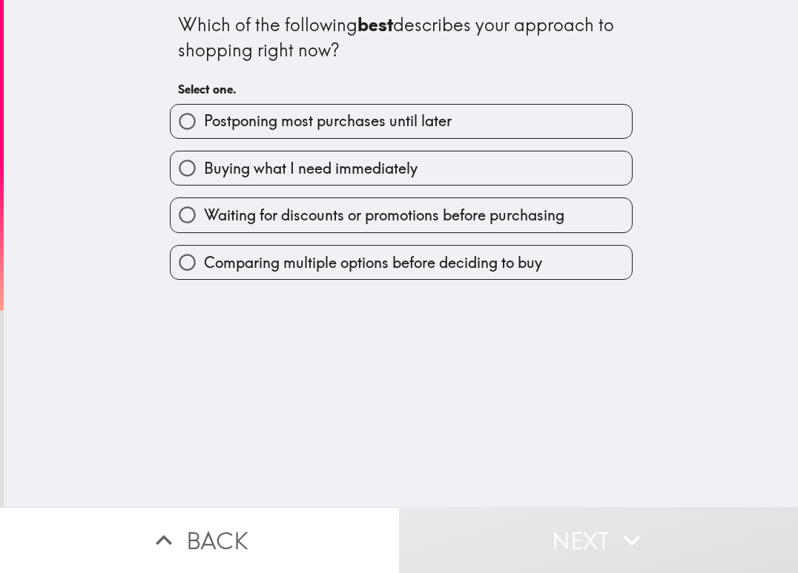
click at [319, 269] on span "Comparing multiple options before deciding to buy" at bounding box center [373, 262] width 338 height 21
click at [204, 269] on input "Comparing multiple options before deciding to buy" at bounding box center [187, 262] width 33 height 33
radio input "true"
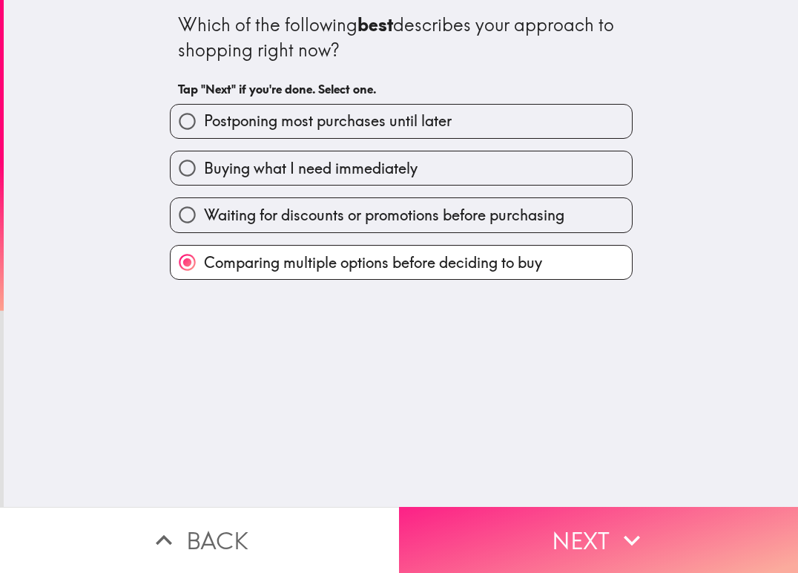
click at [496, 512] on button "Next" at bounding box center [598, 540] width 399 height 66
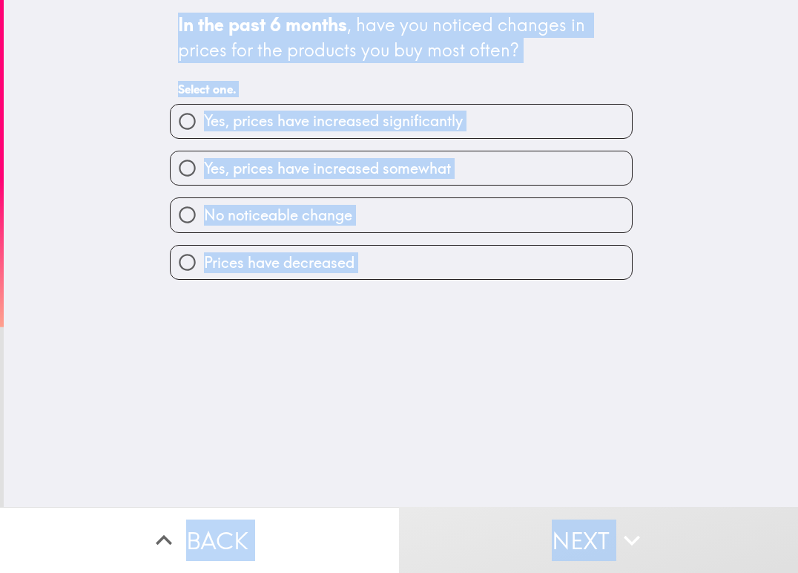
click at [421, 78] on div "In the past 6 months , have you noticed changes in prices for the products you …" at bounding box center [401, 58] width 447 height 92
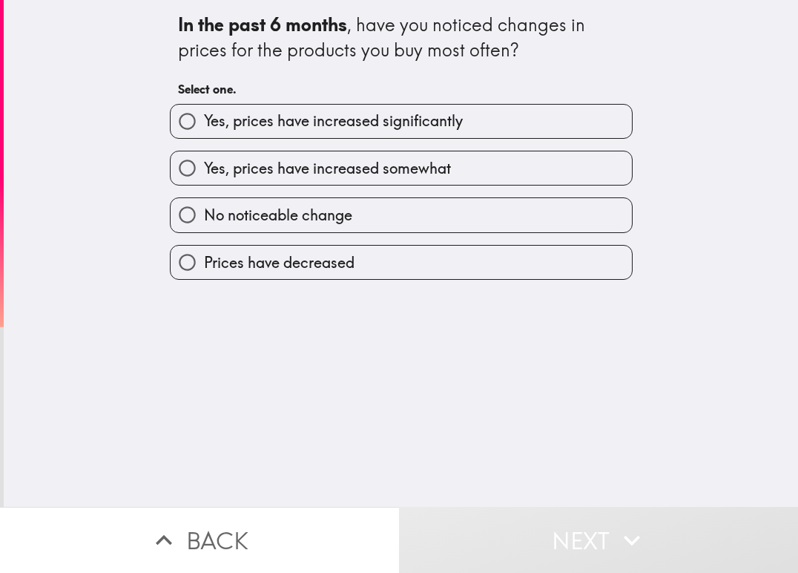
click at [367, 161] on span "Yes, prices have increased somewhat" at bounding box center [327, 168] width 247 height 21
click at [204, 161] on input "Yes, prices have increased somewhat" at bounding box center [187, 167] width 33 height 33
radio input "true"
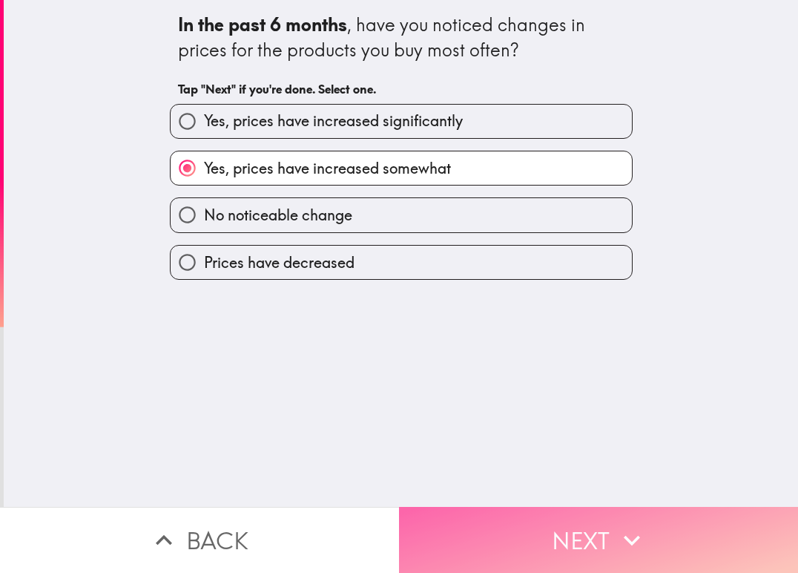
click at [512, 530] on button "Next" at bounding box center [598, 540] width 399 height 66
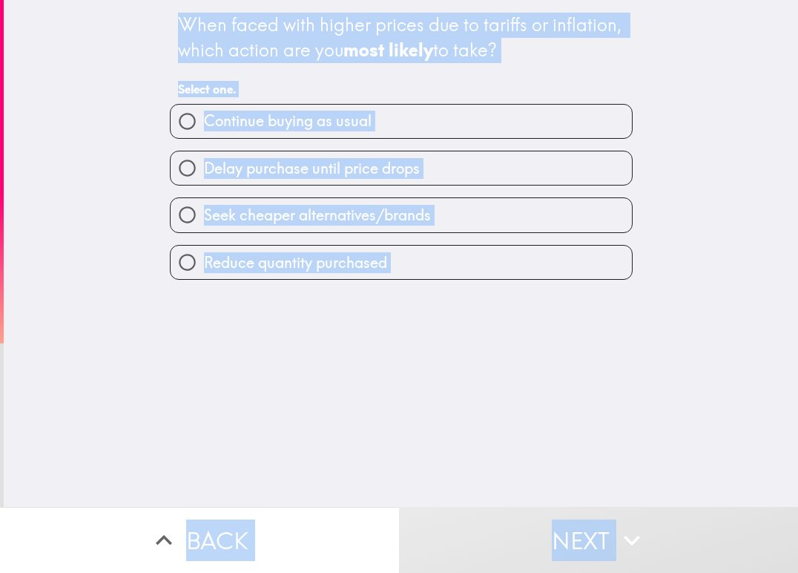
click at [135, 307] on div "When faced with higher prices due to tariffs or inflation, which action are you…" at bounding box center [401, 253] width 795 height 507
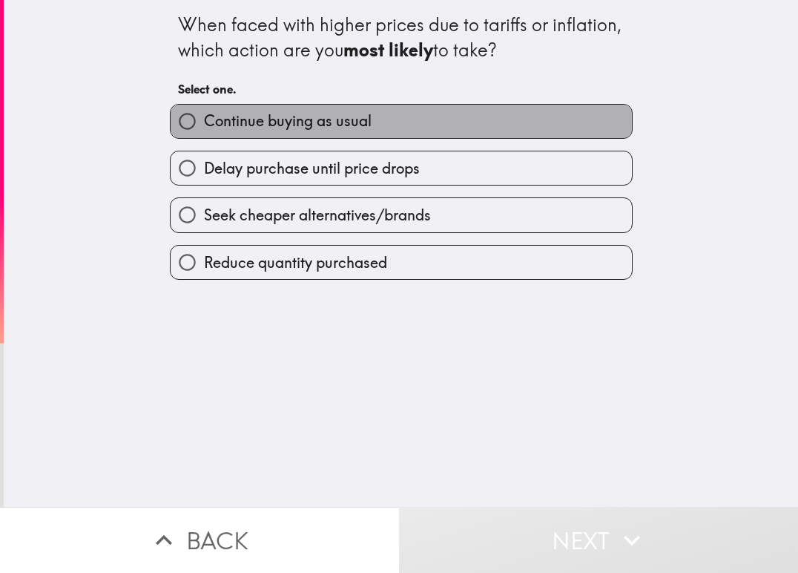
click at [272, 122] on span "Continue buying as usual" at bounding box center [288, 121] width 168 height 21
click at [204, 122] on input "Continue buying as usual" at bounding box center [187, 121] width 33 height 33
radio input "true"
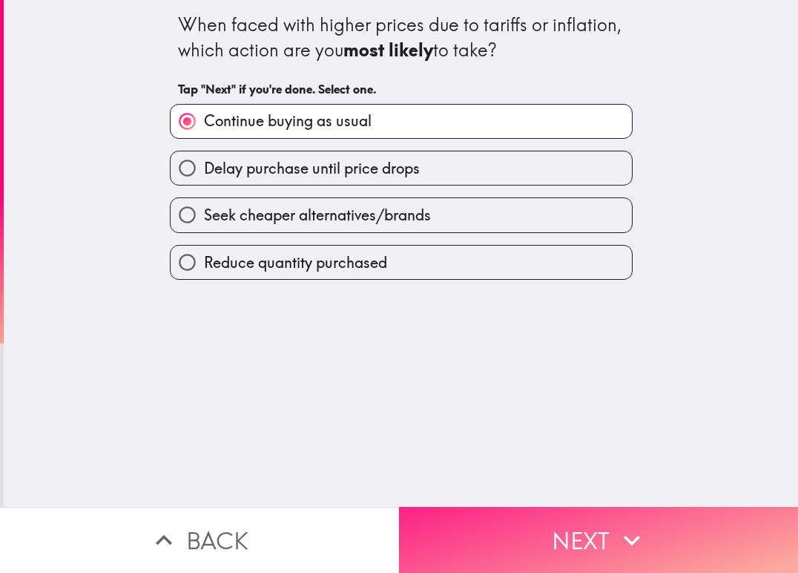
click at [538, 536] on button "Next" at bounding box center [598, 540] width 399 height 66
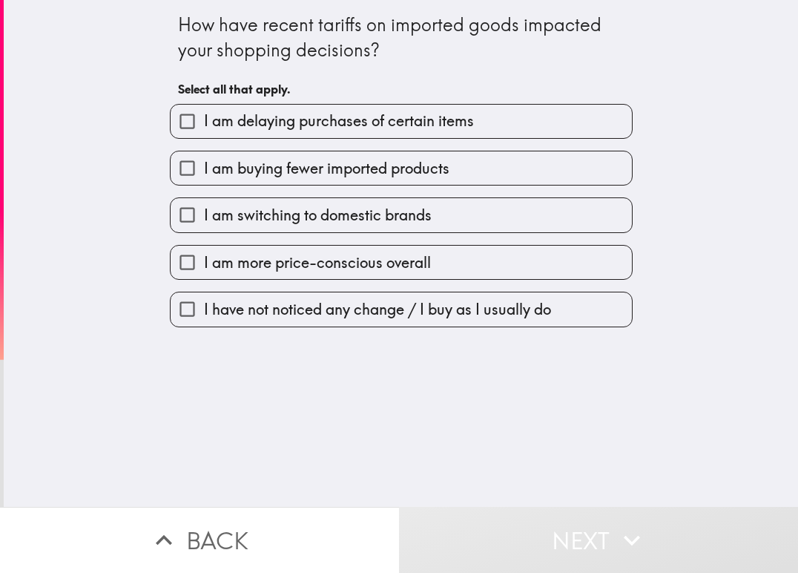
drag, startPoint x: 167, startPoint y: 20, endPoint x: 381, endPoint y: 92, distance: 226.2
click at [381, 93] on div "How have recent tariffs on imported goods impacted your shopping decisions? Sel…" at bounding box center [401, 163] width 475 height 327
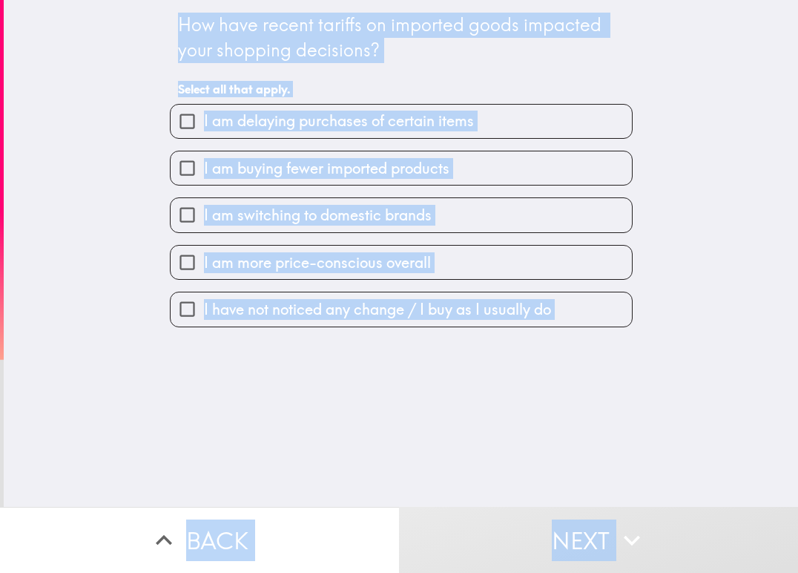
click at [520, 73] on div "How have recent tariffs on imported goods impacted your shopping decisions? Sel…" at bounding box center [401, 58] width 447 height 92
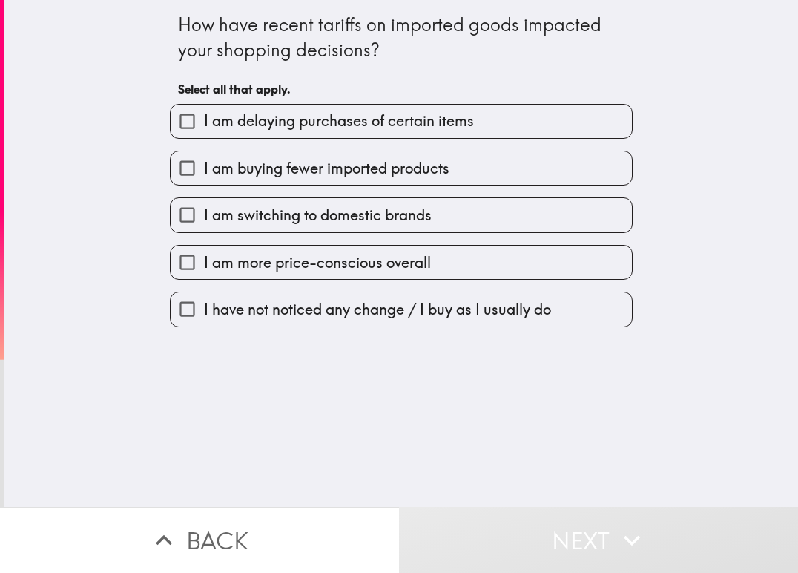
click at [259, 309] on span "I have not noticed any change / I buy as I usually do" at bounding box center [377, 309] width 347 height 21
click at [204, 309] on input "I have not noticed any change / I buy as I usually do" at bounding box center [187, 308] width 33 height 33
checkbox input "true"
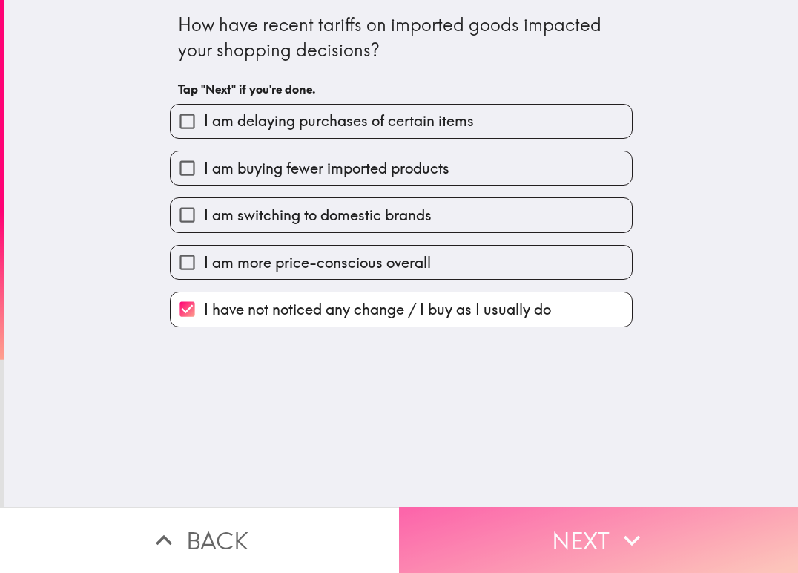
click at [516, 532] on button "Next" at bounding box center [598, 540] width 399 height 66
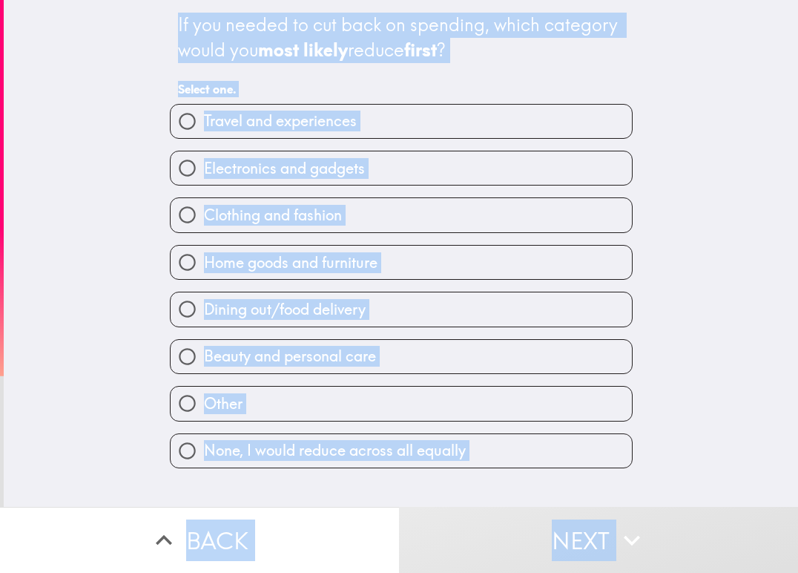
click at [260, 83] on h6 "Select one." at bounding box center [401, 89] width 447 height 16
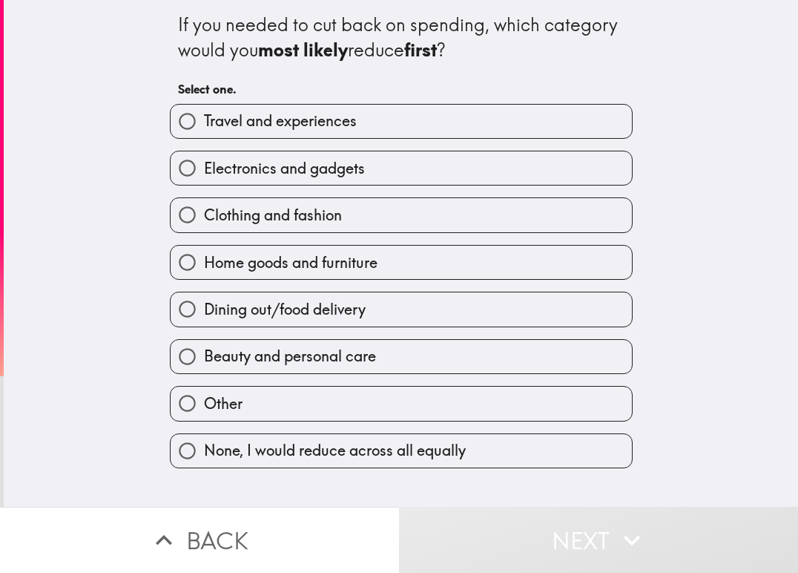
click at [283, 126] on span "Travel and experiences" at bounding box center [280, 121] width 153 height 21
click at [204, 126] on input "Travel and experiences" at bounding box center [187, 121] width 33 height 33
radio input "true"
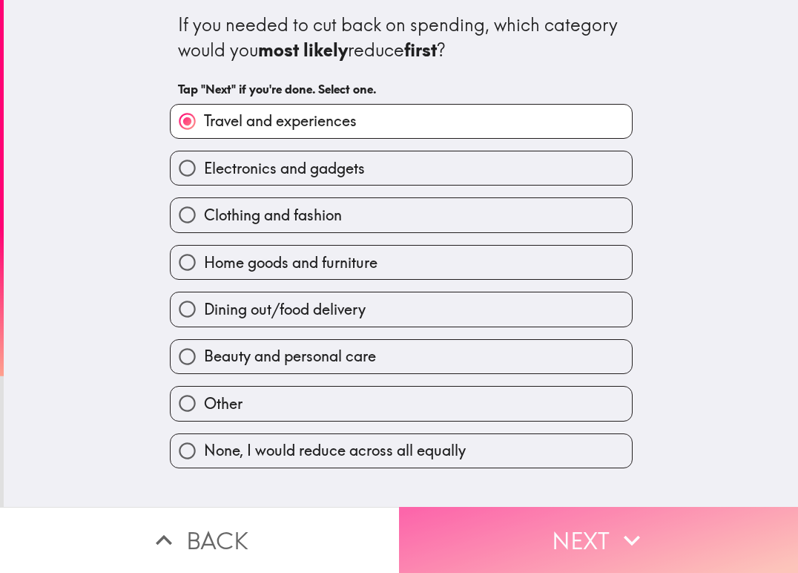
click at [529, 516] on button "Next" at bounding box center [598, 540] width 399 height 66
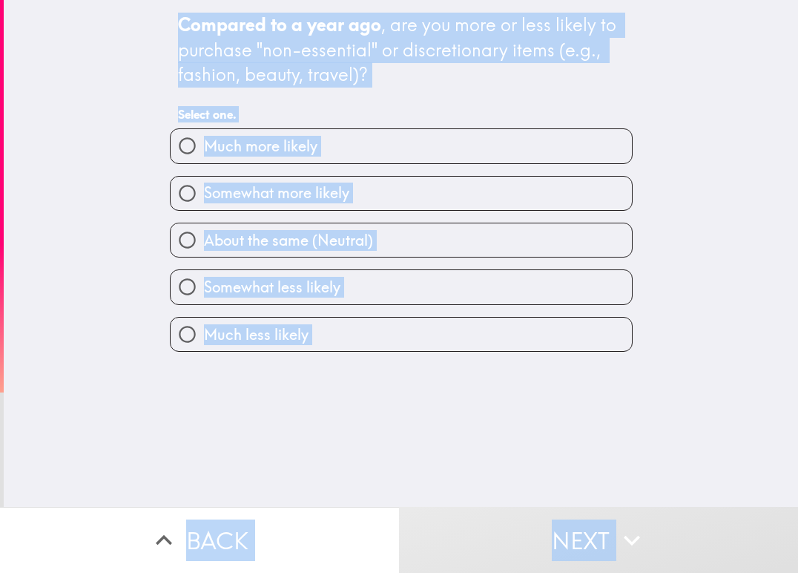
drag, startPoint x: 646, startPoint y: 87, endPoint x: 640, endPoint y: 62, distance: 25.9
click at [646, 86] on div "Compared to a year ago , are you more or less likely to purchase "non-essential…" at bounding box center [401, 253] width 795 height 507
click at [641, 34] on div "Compared to a year ago , are you more or less likely to purchase "non-essential…" at bounding box center [401, 253] width 795 height 507
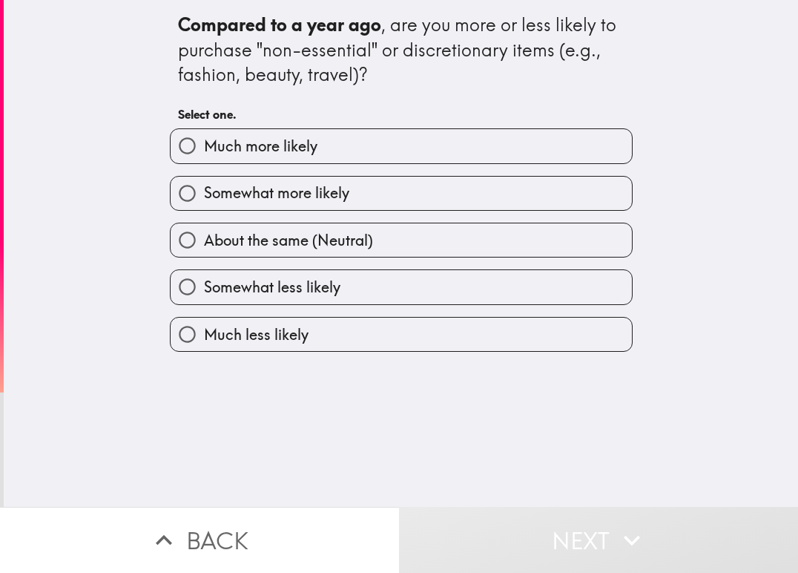
click at [303, 194] on span "Somewhat more likely" at bounding box center [276, 193] width 145 height 21
click at [204, 194] on input "Somewhat more likely" at bounding box center [187, 193] width 33 height 33
radio input "true"
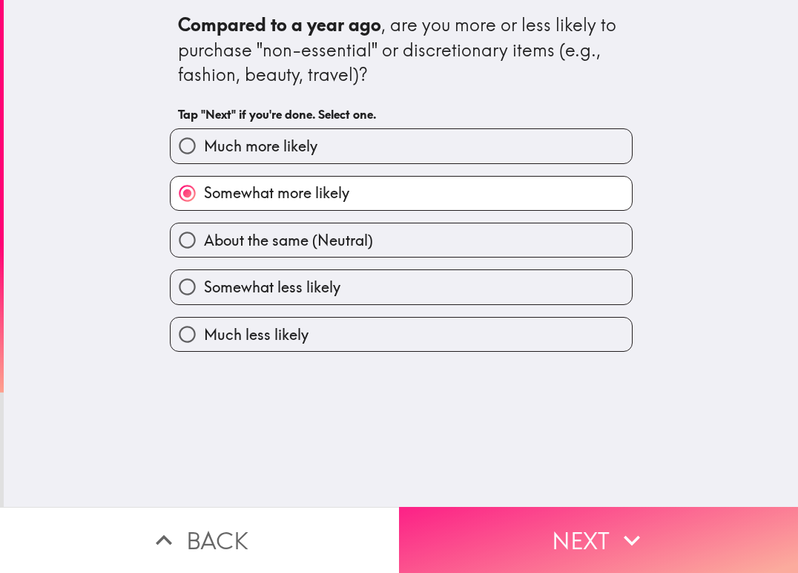
drag, startPoint x: 594, startPoint y: 522, endPoint x: 587, endPoint y: 510, distance: 13.4
click at [596, 522] on button "Next" at bounding box center [598, 540] width 399 height 66
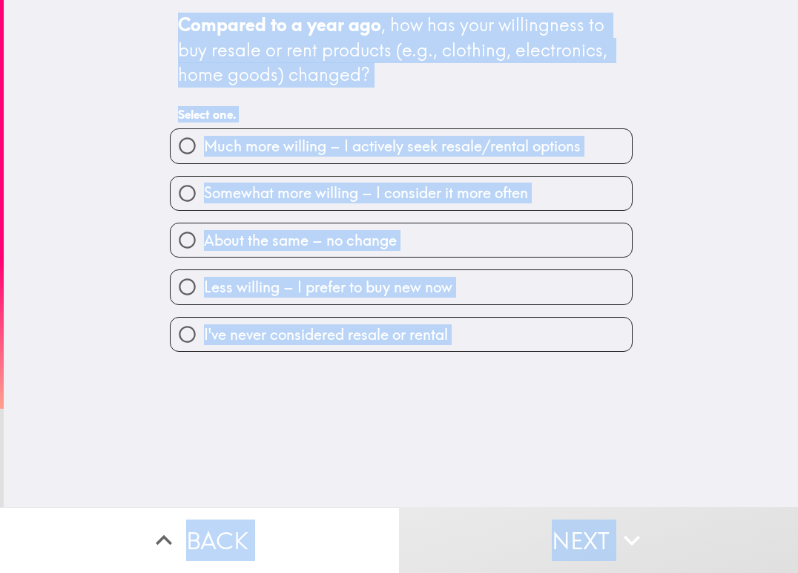
click at [458, 85] on div "Compared to a year ago , how has your willingness to buy resale or rent product…" at bounding box center [401, 50] width 447 height 75
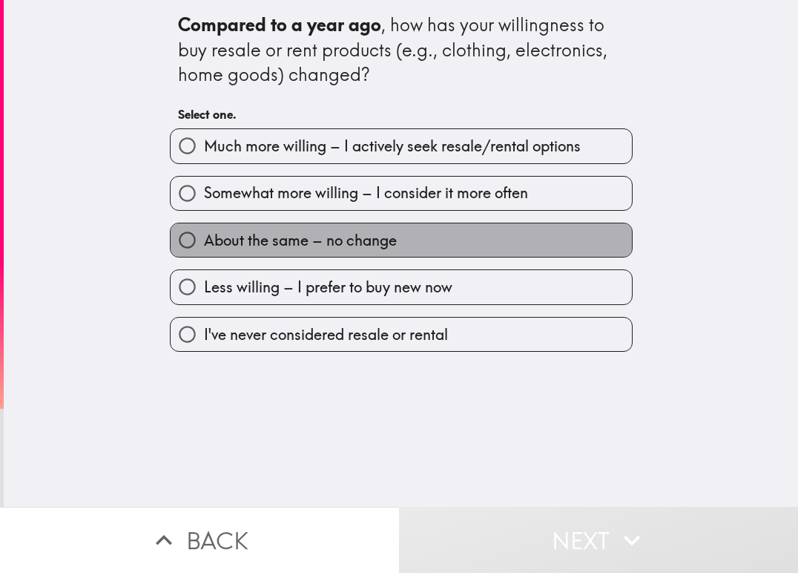
click at [303, 248] on span "About the same – no change" at bounding box center [300, 240] width 193 height 21
click at [204, 248] on input "About the same – no change" at bounding box center [187, 239] width 33 height 33
radio input "true"
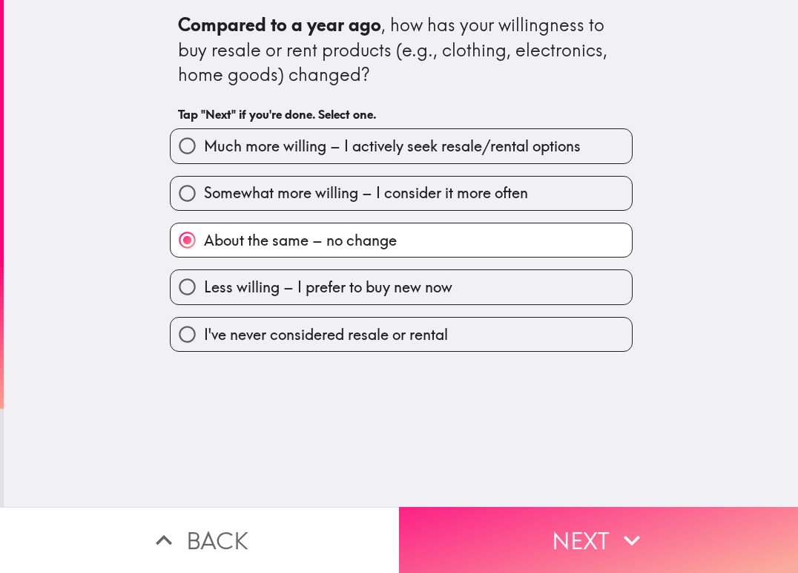
click at [530, 514] on button "Next" at bounding box center [598, 540] width 399 height 66
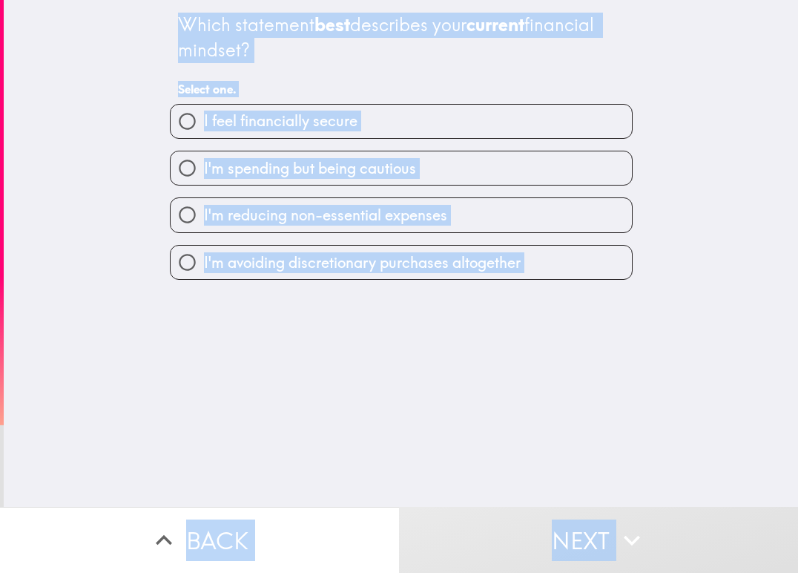
click at [574, 76] on div "Which statement best describes your current financial mindset? Select one." at bounding box center [401, 58] width 447 height 92
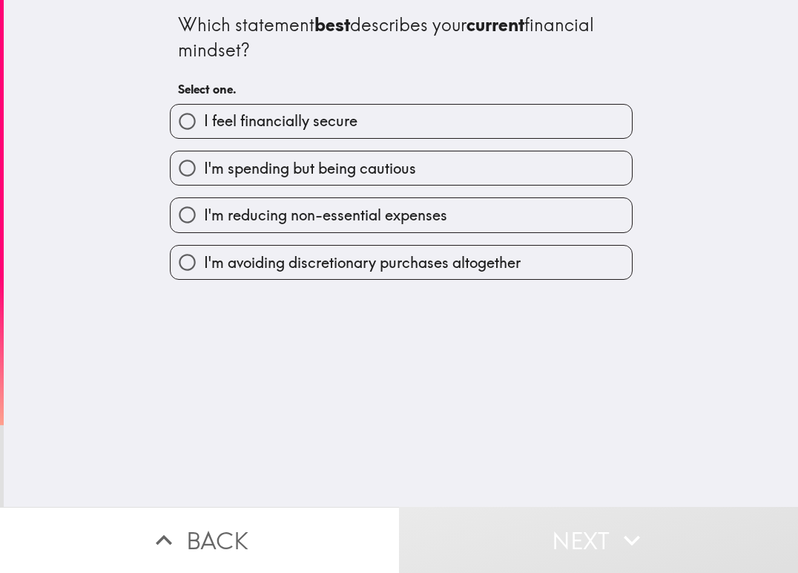
click at [301, 130] on span "I feel financially secure" at bounding box center [281, 121] width 154 height 21
click at [204, 130] on input "I feel financially secure" at bounding box center [187, 121] width 33 height 33
radio input "true"
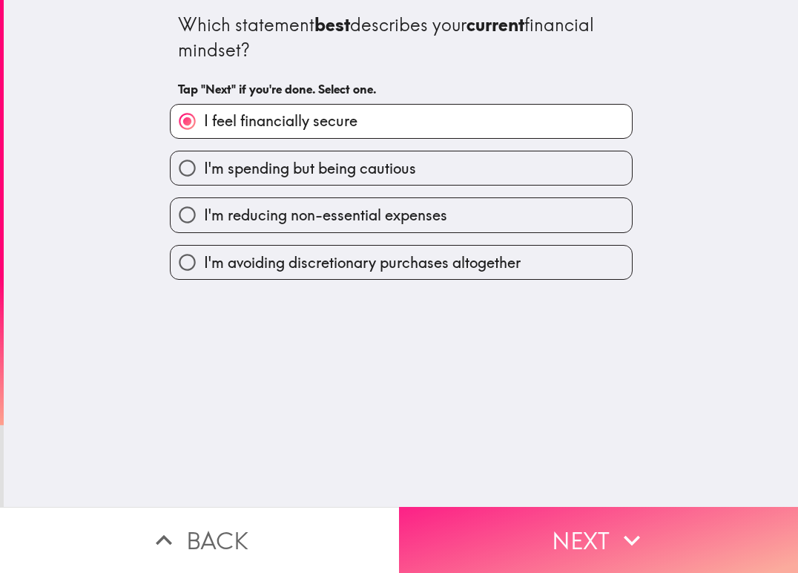
click at [563, 513] on button "Next" at bounding box center [598, 540] width 399 height 66
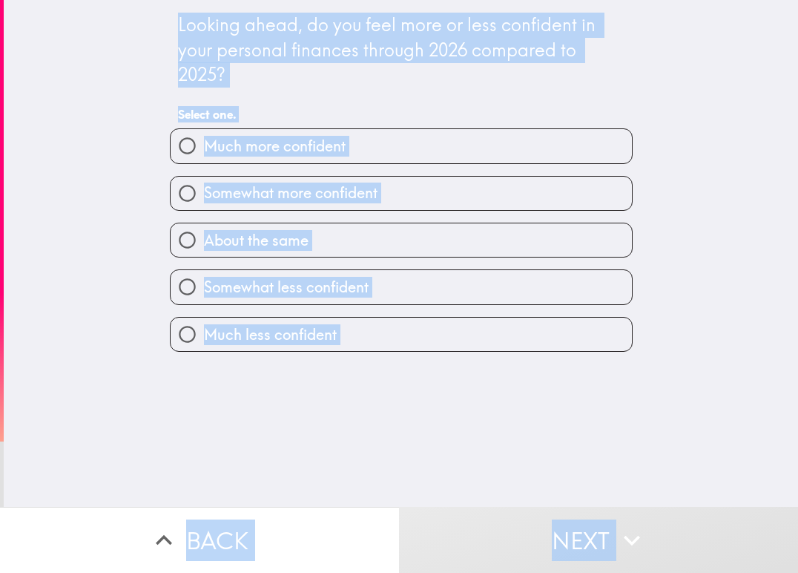
click at [412, 101] on div "Looking ahead, do you feel more or less confident in your personal finances thr…" at bounding box center [401, 70] width 447 height 116
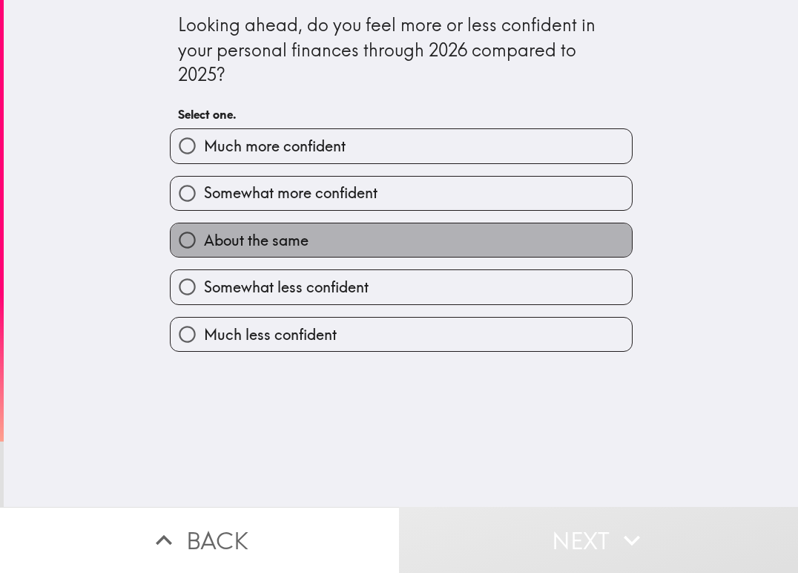
click at [246, 243] on span "About the same" at bounding box center [256, 240] width 105 height 21
click at [204, 243] on input "About the same" at bounding box center [187, 239] width 33 height 33
radio input "true"
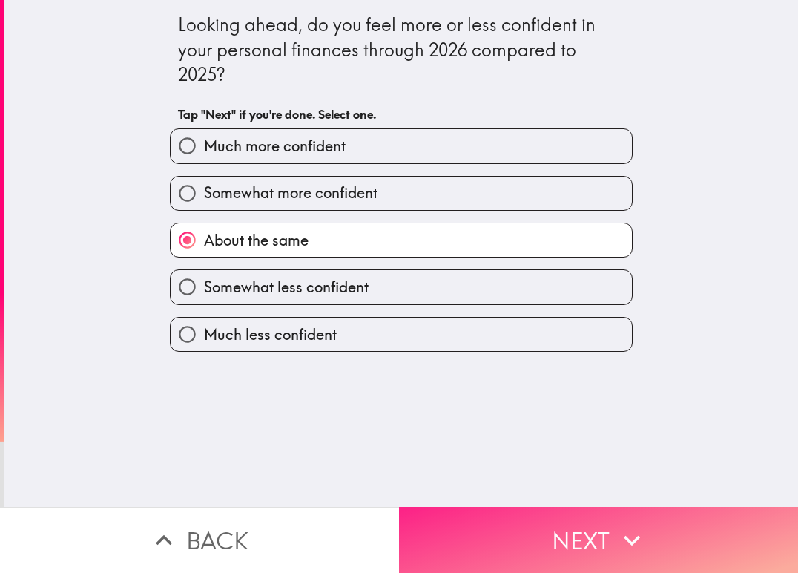
click at [490, 532] on button "Next" at bounding box center [598, 540] width 399 height 66
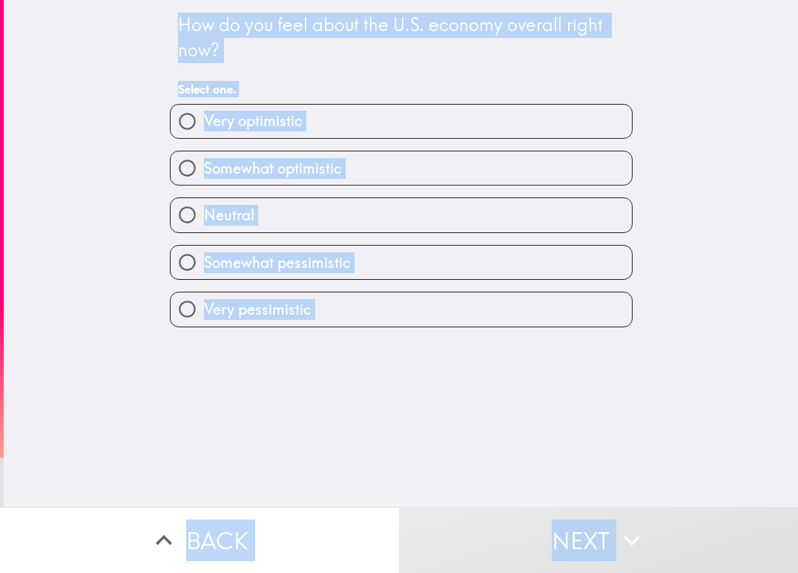
click at [128, 94] on div "How do you feel about the U.S. economy overall right now? Select one. Very opti…" at bounding box center [401, 253] width 795 height 507
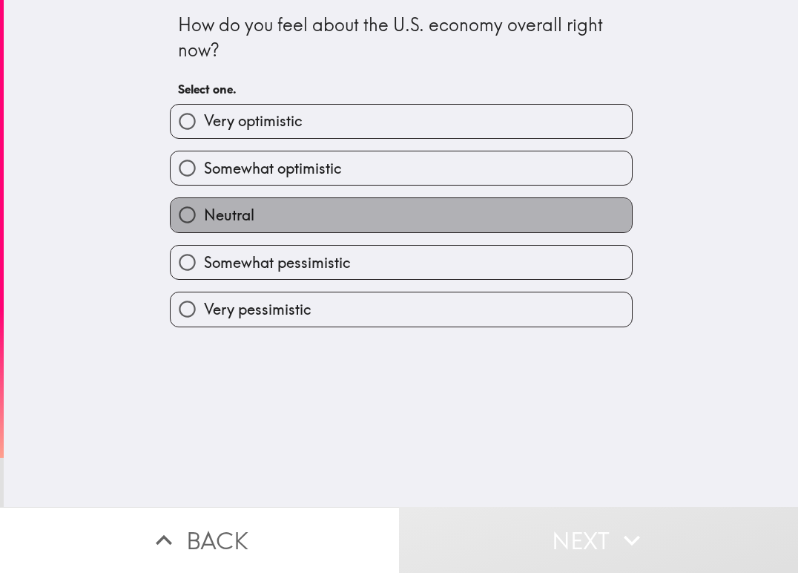
click at [250, 221] on label "Neutral" at bounding box center [401, 214] width 461 height 33
click at [204, 221] on input "Neutral" at bounding box center [187, 214] width 33 height 33
radio input "true"
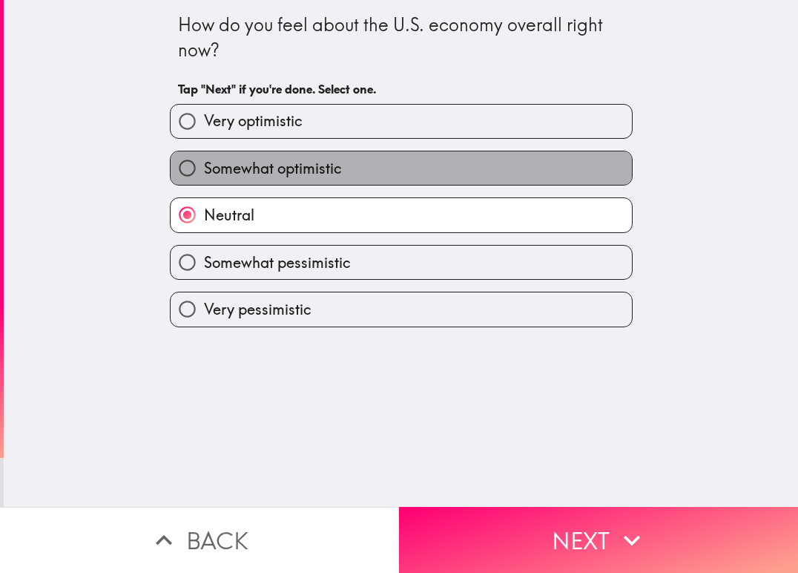
click at [430, 160] on label "Somewhat optimistic" at bounding box center [401, 167] width 461 height 33
click at [204, 160] on input "Somewhat optimistic" at bounding box center [187, 167] width 33 height 33
radio input "true"
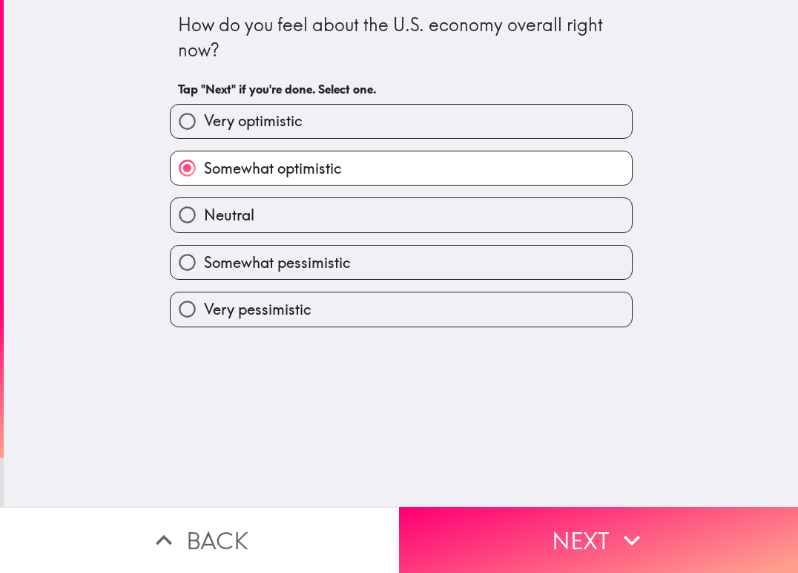
click at [405, 197] on div "Neutral" at bounding box center [401, 214] width 463 height 35
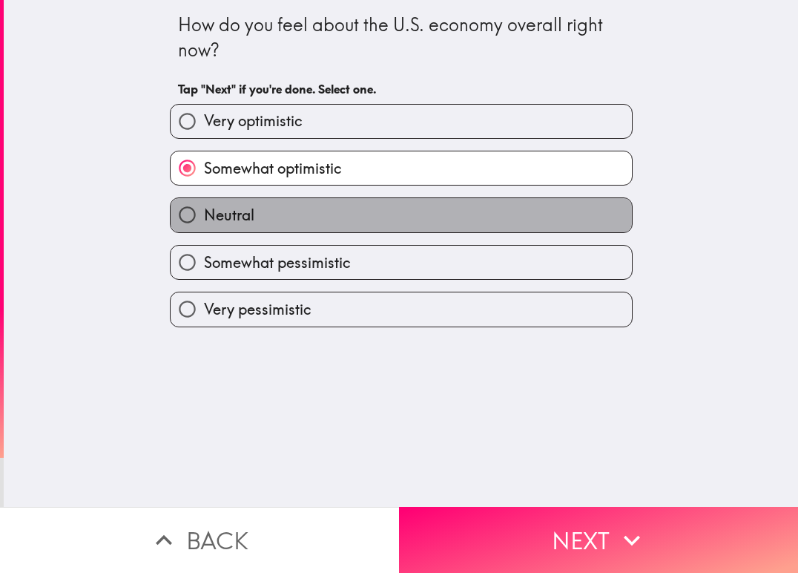
click at [404, 206] on label "Neutral" at bounding box center [401, 214] width 461 height 33
click at [204, 206] on input "Neutral" at bounding box center [187, 214] width 33 height 33
radio input "true"
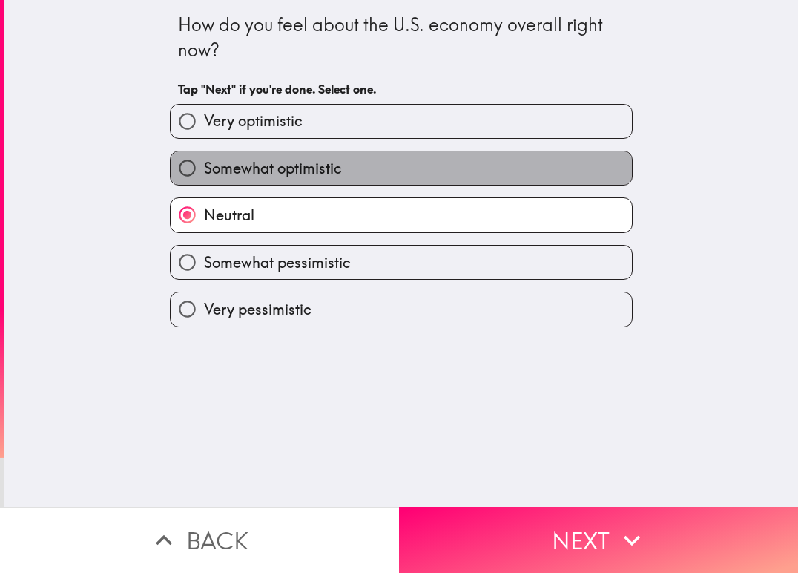
click at [312, 157] on label "Somewhat optimistic" at bounding box center [401, 167] width 461 height 33
click at [204, 157] on input "Somewhat optimistic" at bounding box center [187, 167] width 33 height 33
radio input "true"
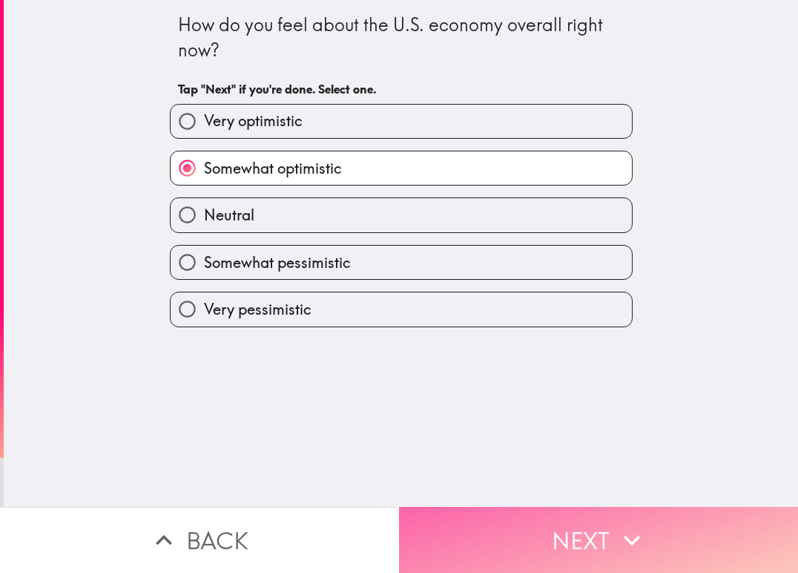
click at [532, 526] on button "Next" at bounding box center [598, 540] width 399 height 66
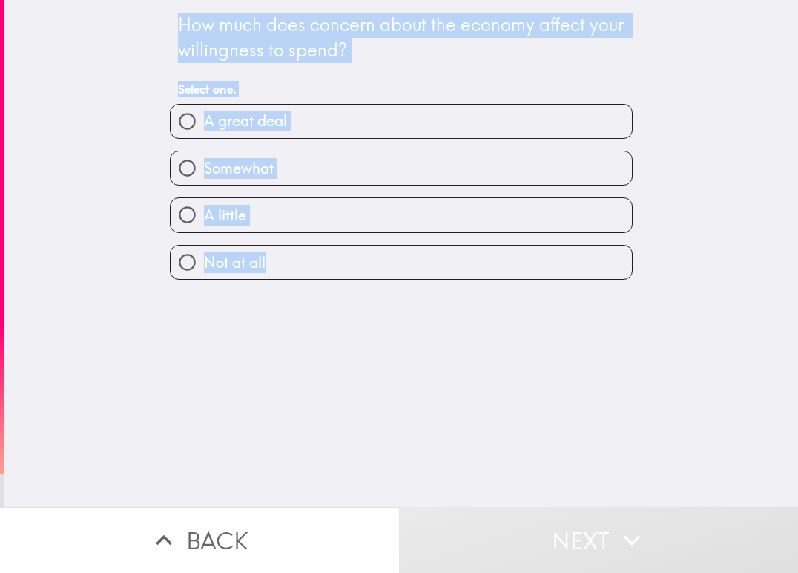
drag, startPoint x: 160, startPoint y: 9, endPoint x: 361, endPoint y: 303, distance: 356.2
click at [361, 303] on div "How much does concern about the economy affect your willingness to spend? Selec…" at bounding box center [401, 253] width 795 height 507
click at [476, 77] on div "How much does concern about the economy affect your willingness to spend? Selec…" at bounding box center [401, 58] width 447 height 92
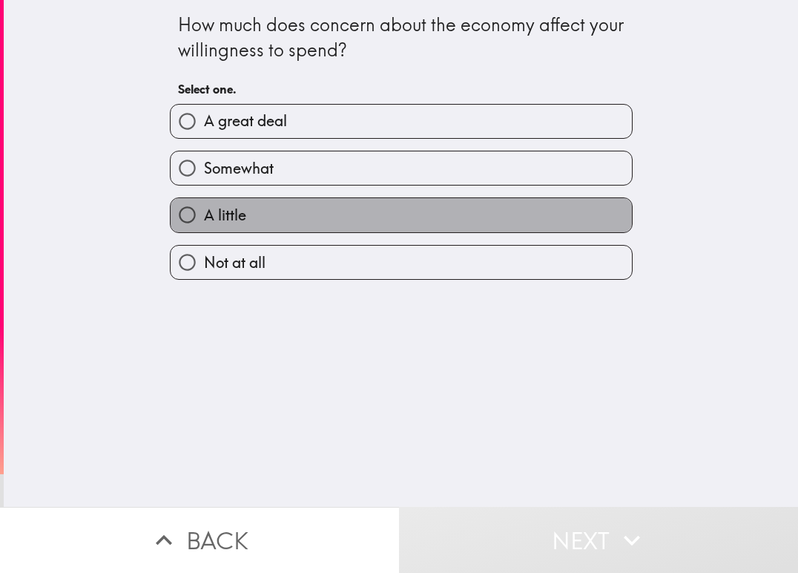
click at [292, 210] on label "A little" at bounding box center [401, 214] width 461 height 33
click at [204, 210] on input "A little" at bounding box center [187, 214] width 33 height 33
radio input "true"
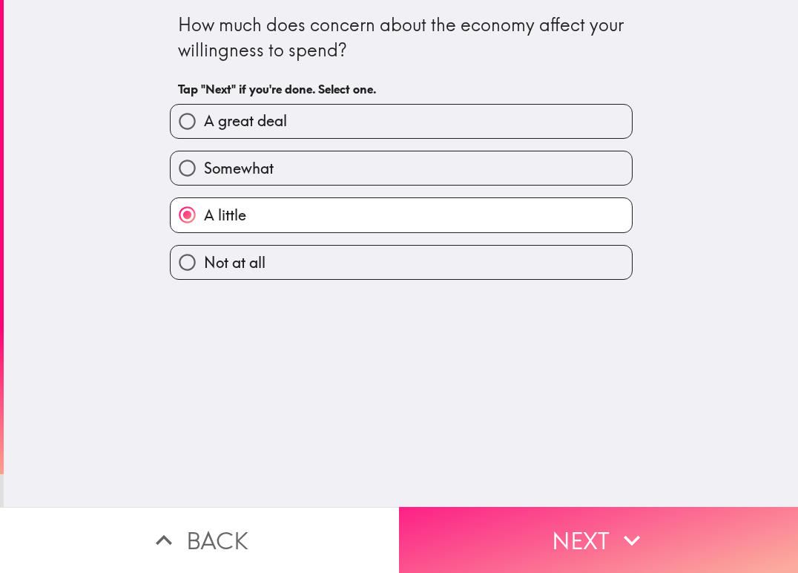
click at [516, 525] on button "Next" at bounding box center [598, 540] width 399 height 66
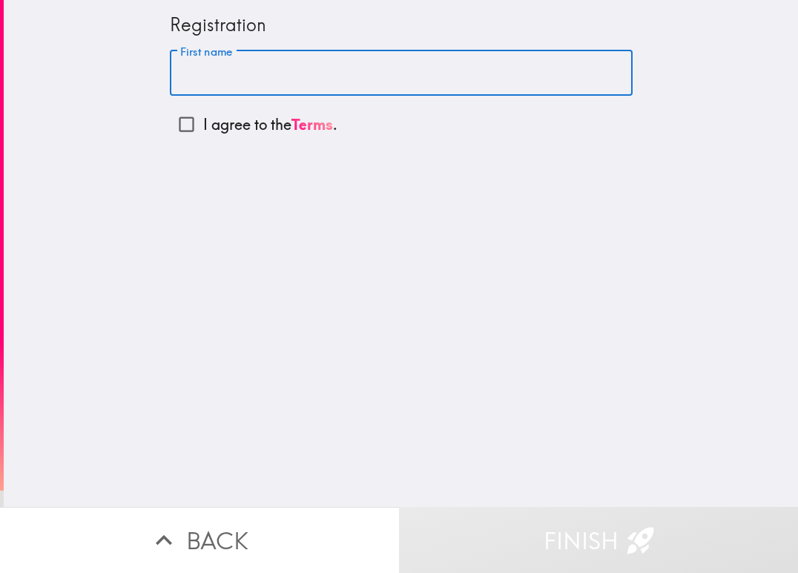
click at [240, 86] on input "First name" at bounding box center [401, 73] width 463 height 46
type input "[PERSON_NAME]"
click at [177, 125] on input "I agree to the Terms ." at bounding box center [186, 124] width 33 height 33
checkbox input "true"
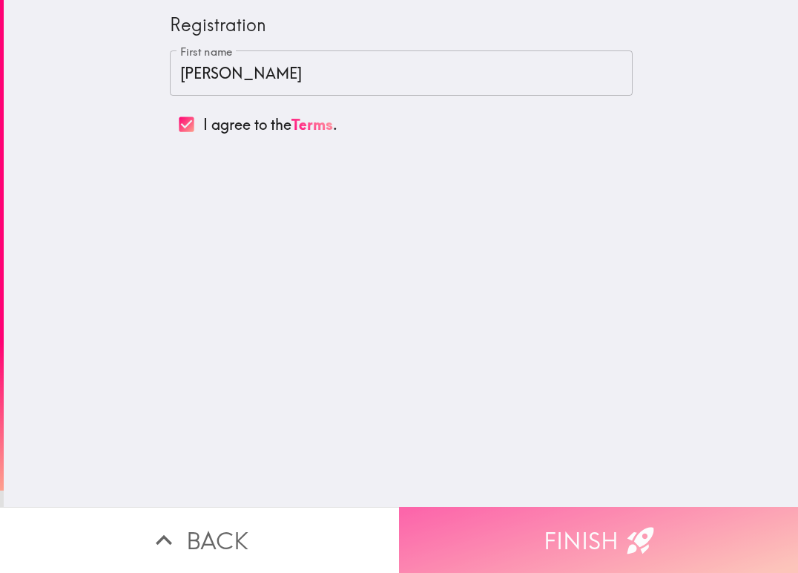
click at [581, 520] on button "Finish" at bounding box center [598, 540] width 399 height 66
